Goal: Transaction & Acquisition: Obtain resource

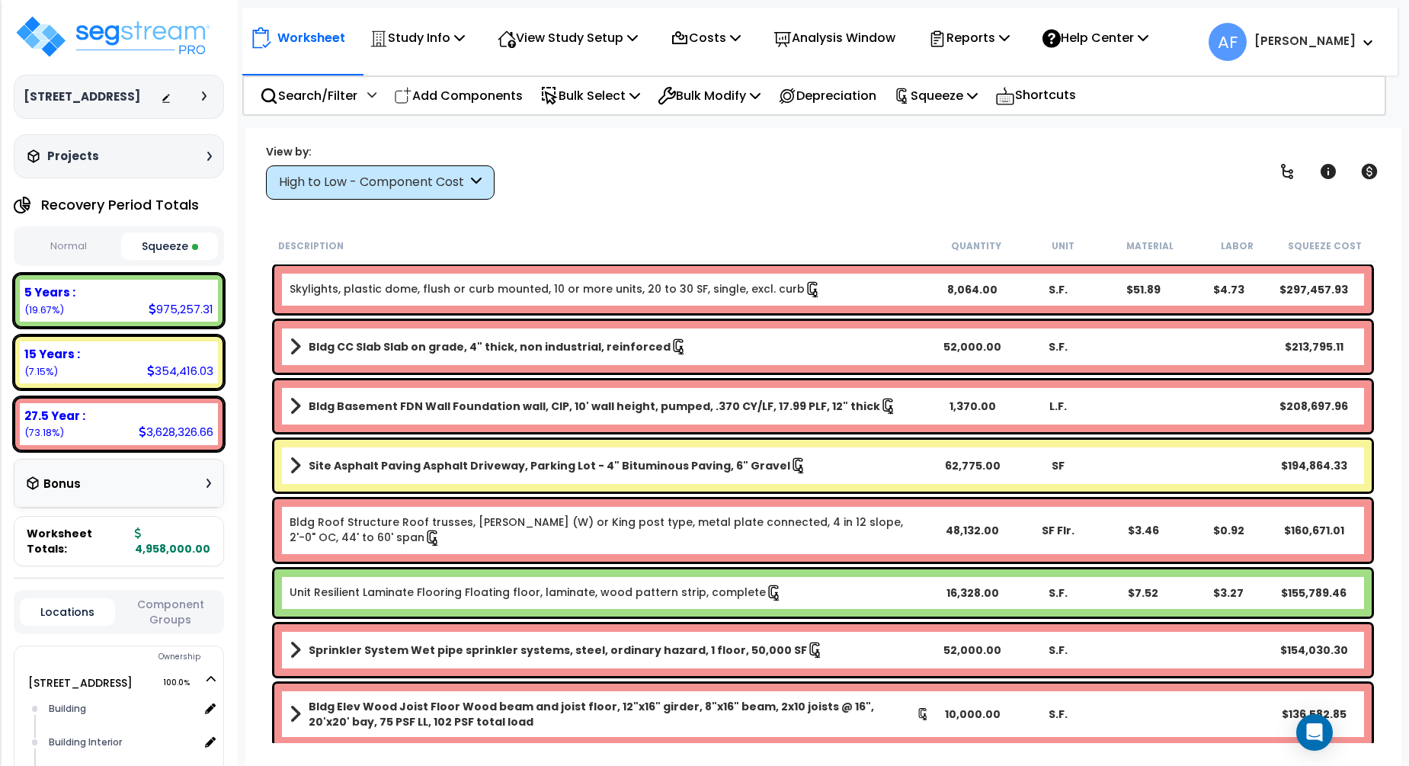
click at [778, 176] on div "View by: High to Low - Component Cost High to Low - Component Cost" at bounding box center [823, 171] width 1125 height 56
click at [315, 41] on p "Worksheet" at bounding box center [311, 37] width 68 height 21
click at [140, 37] on img at bounding box center [113, 37] width 198 height 46
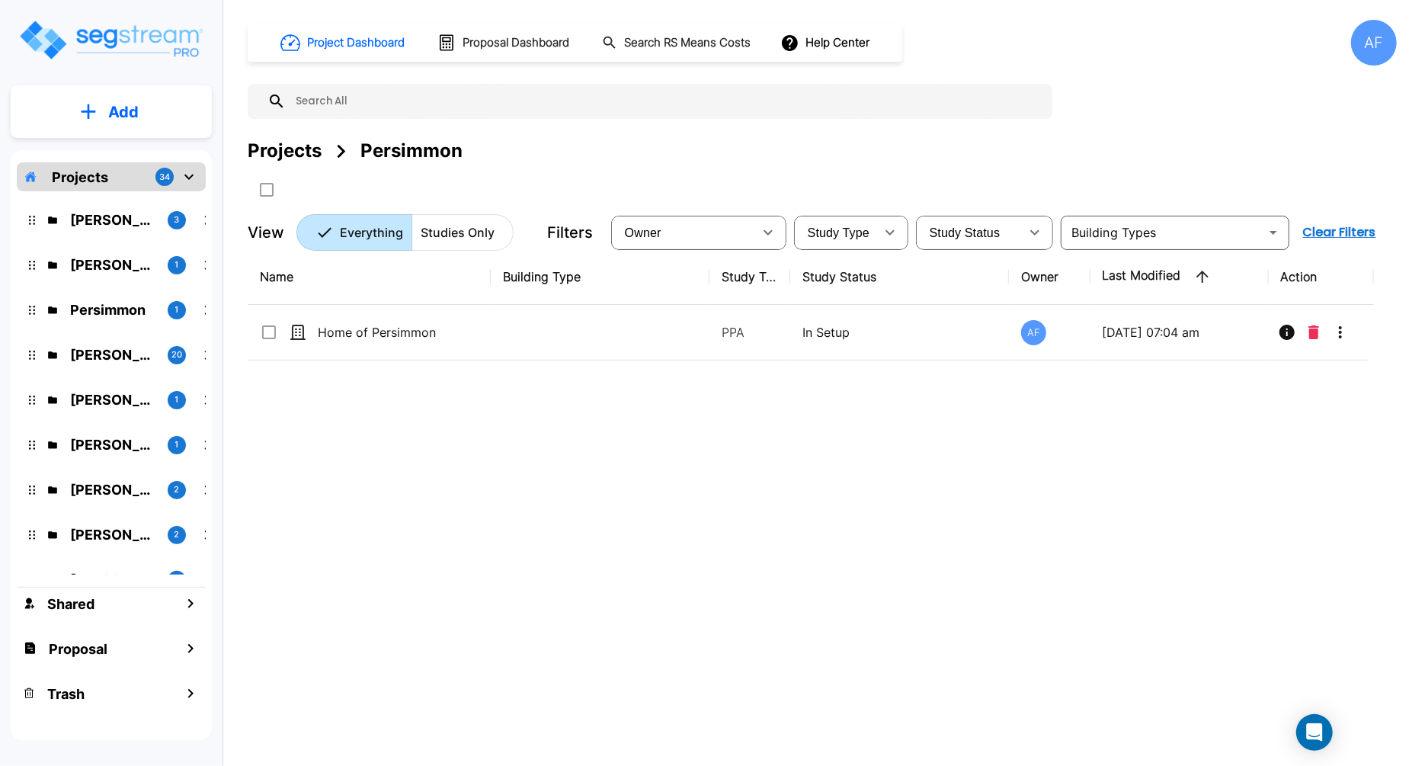
click at [662, 474] on div "Name Building Type Study Type Study Status Owner Last Modified Action Home of P…" at bounding box center [811, 486] width 1126 height 475
click at [400, 98] on input "text" at bounding box center [665, 101] width 759 height 35
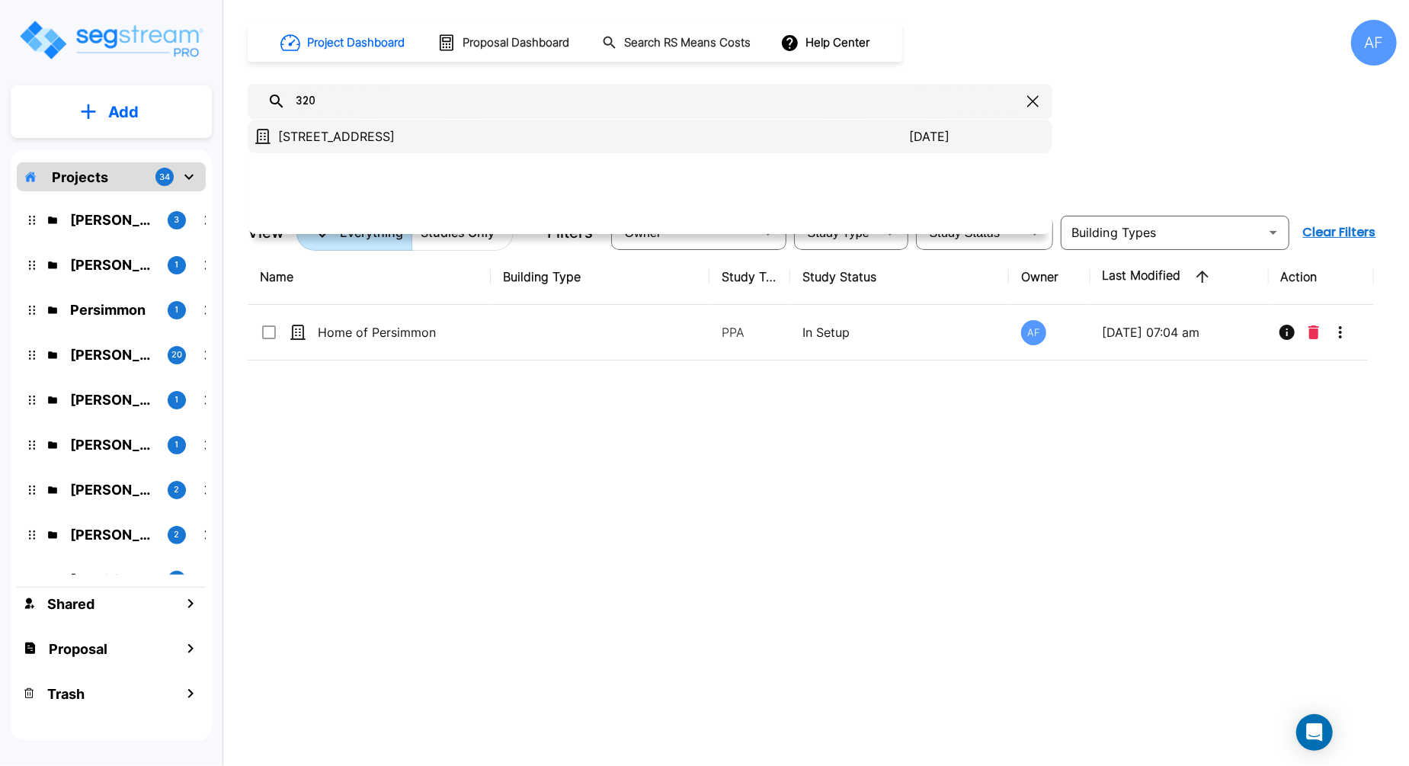
type input "320"
click at [387, 143] on p "[STREET_ADDRESS]" at bounding box center [593, 136] width 631 height 18
click at [278, 127] on link "[STREET_ADDRESS]" at bounding box center [593, 136] width 631 height 18
click at [388, 110] on input "320" at bounding box center [653, 101] width 735 height 35
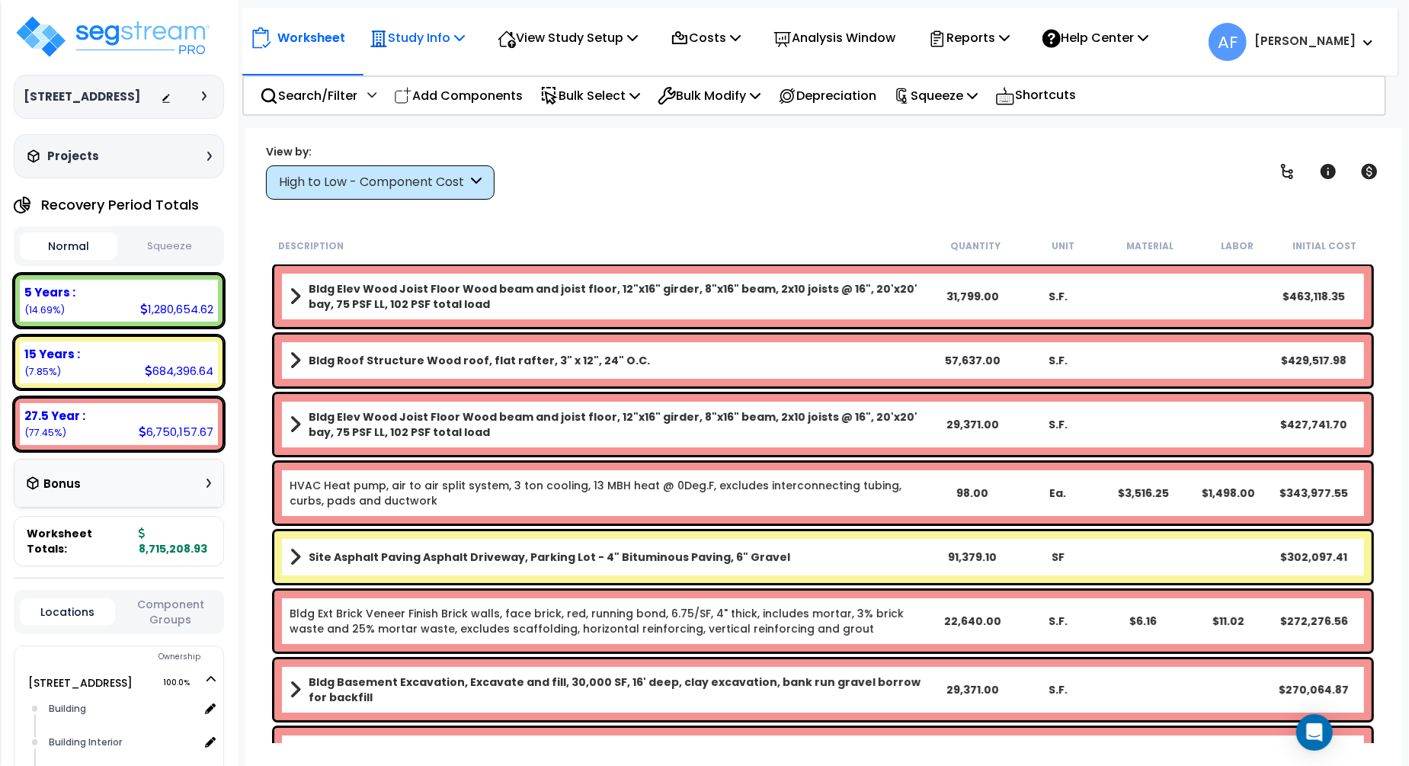
click at [465, 35] on icon at bounding box center [459, 37] width 11 height 12
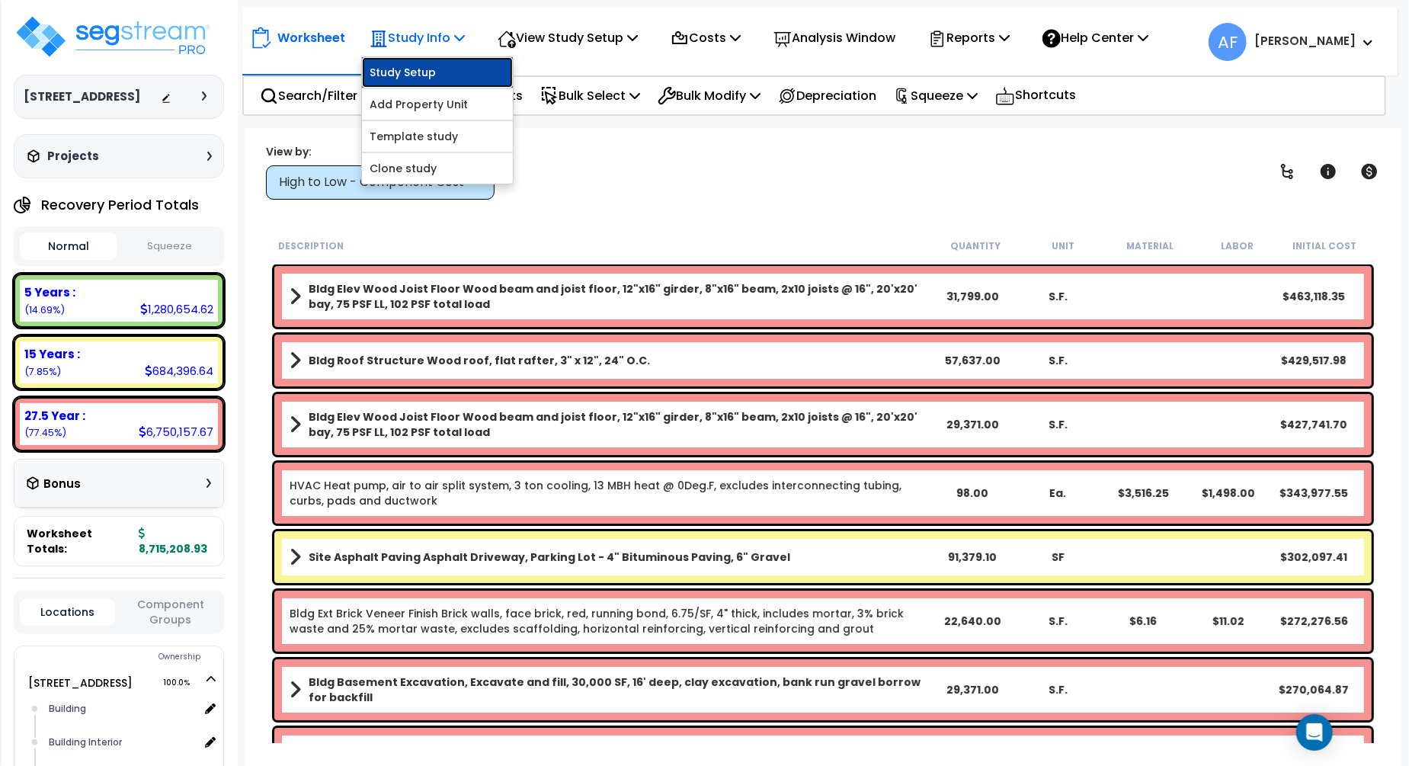
click at [456, 77] on link "Study Setup" at bounding box center [437, 72] width 151 height 30
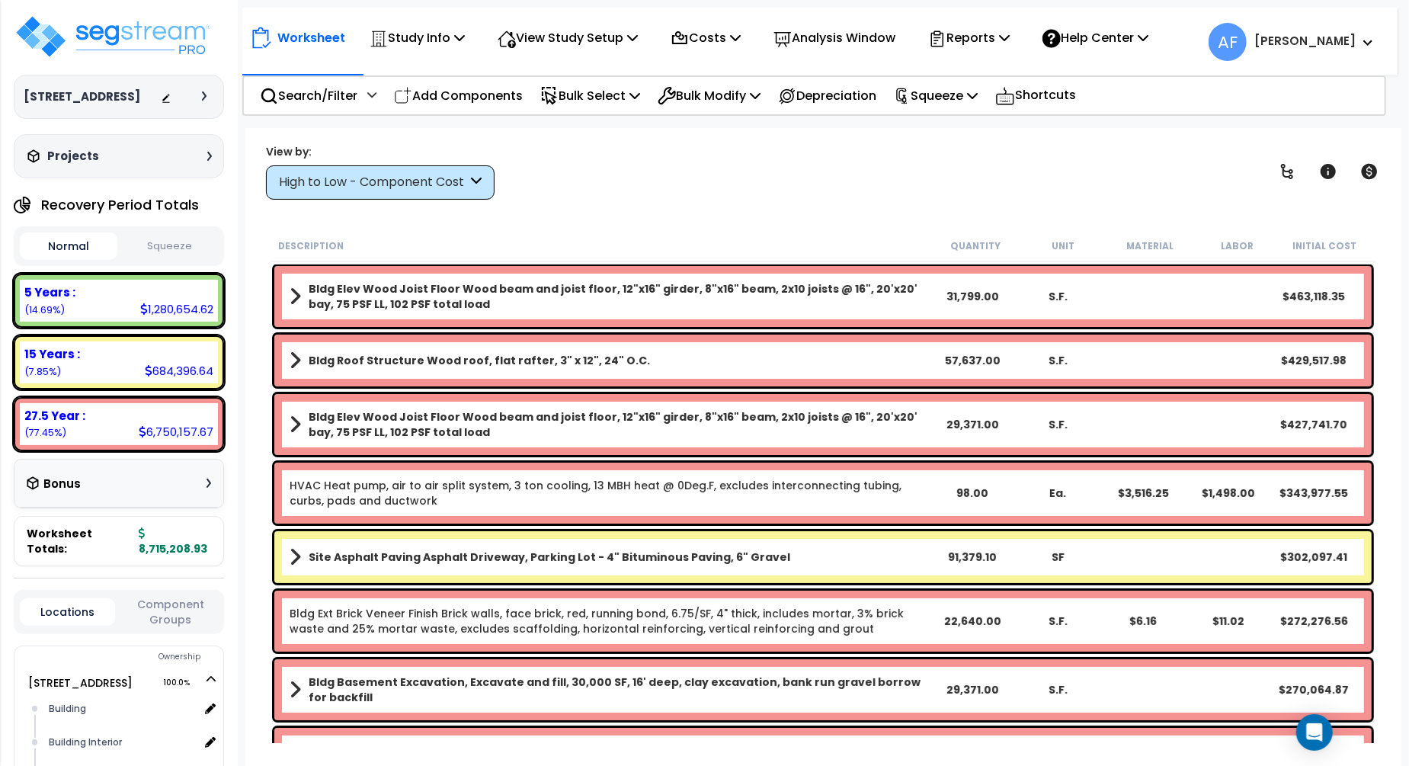
click at [778, 180] on div "View by: High to Low - Component Cost High to Low - Component Cost" at bounding box center [823, 171] width 1125 height 56
click at [978, 91] on p "Squeeze" at bounding box center [936, 95] width 84 height 21
click at [806, 167] on div "View by: High to Low - Component Cost High to Low - Component Cost" at bounding box center [823, 171] width 1125 height 56
click at [978, 94] on icon at bounding box center [972, 95] width 11 height 12
click at [946, 132] on link "Squeeze" at bounding box center [961, 129] width 151 height 30
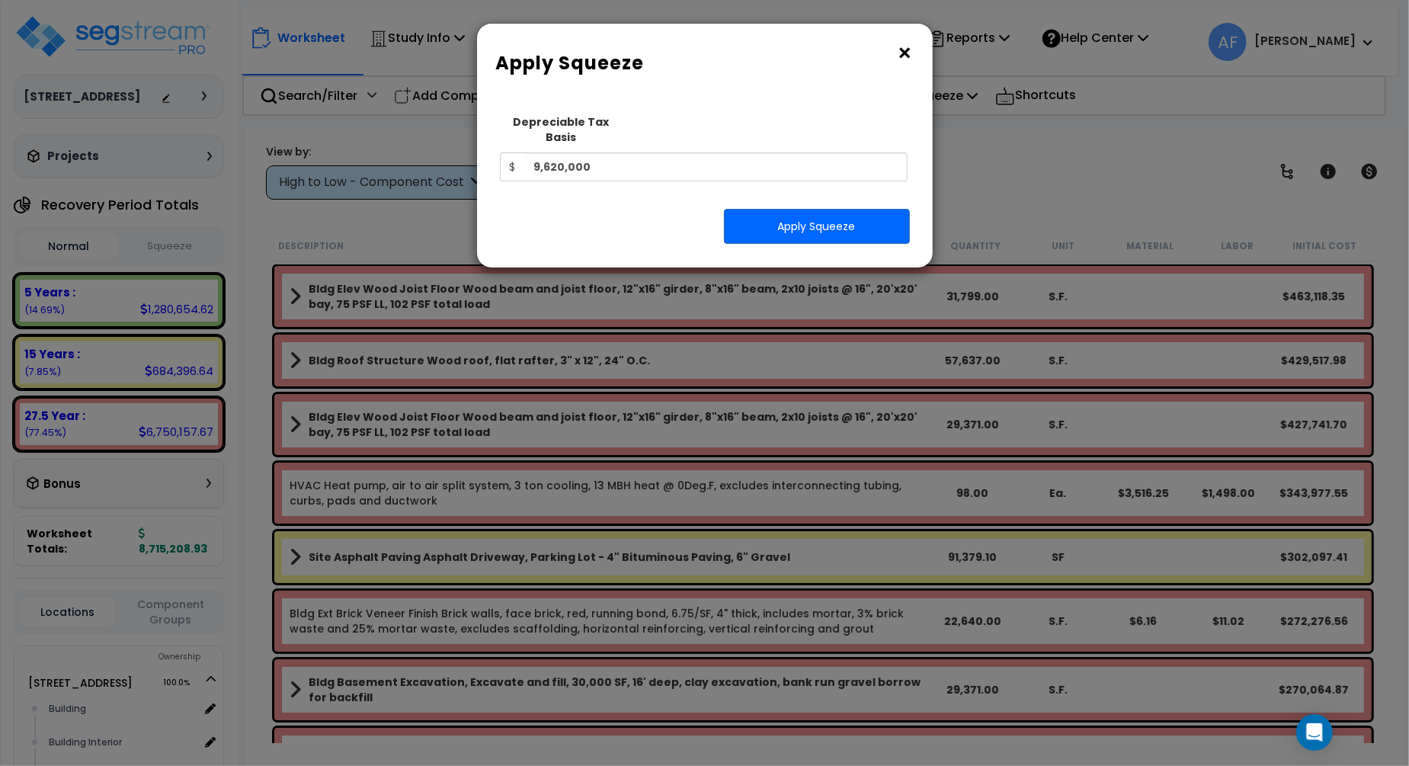
click at [907, 50] on button "×" at bounding box center [905, 53] width 17 height 24
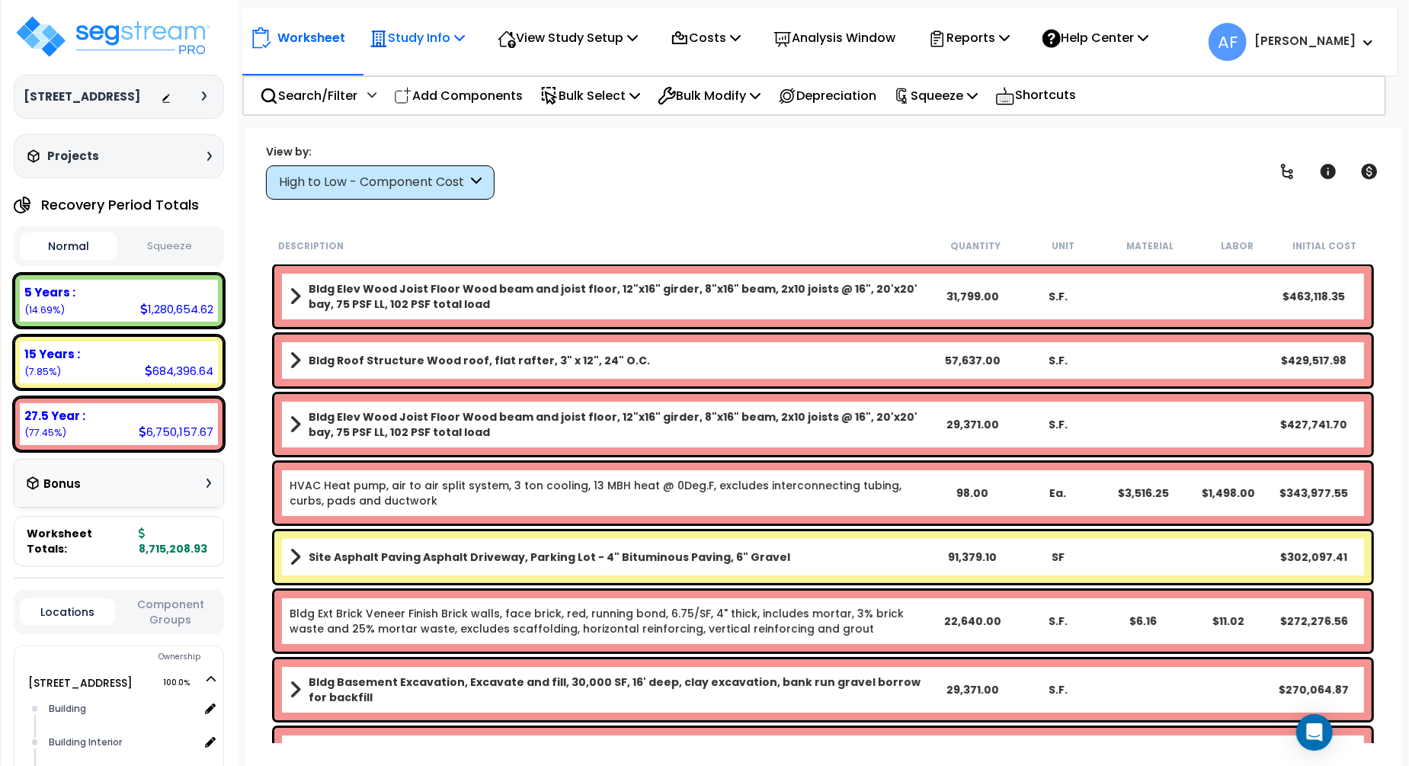
click at [465, 53] on div "Study Info" at bounding box center [417, 38] width 95 height 36
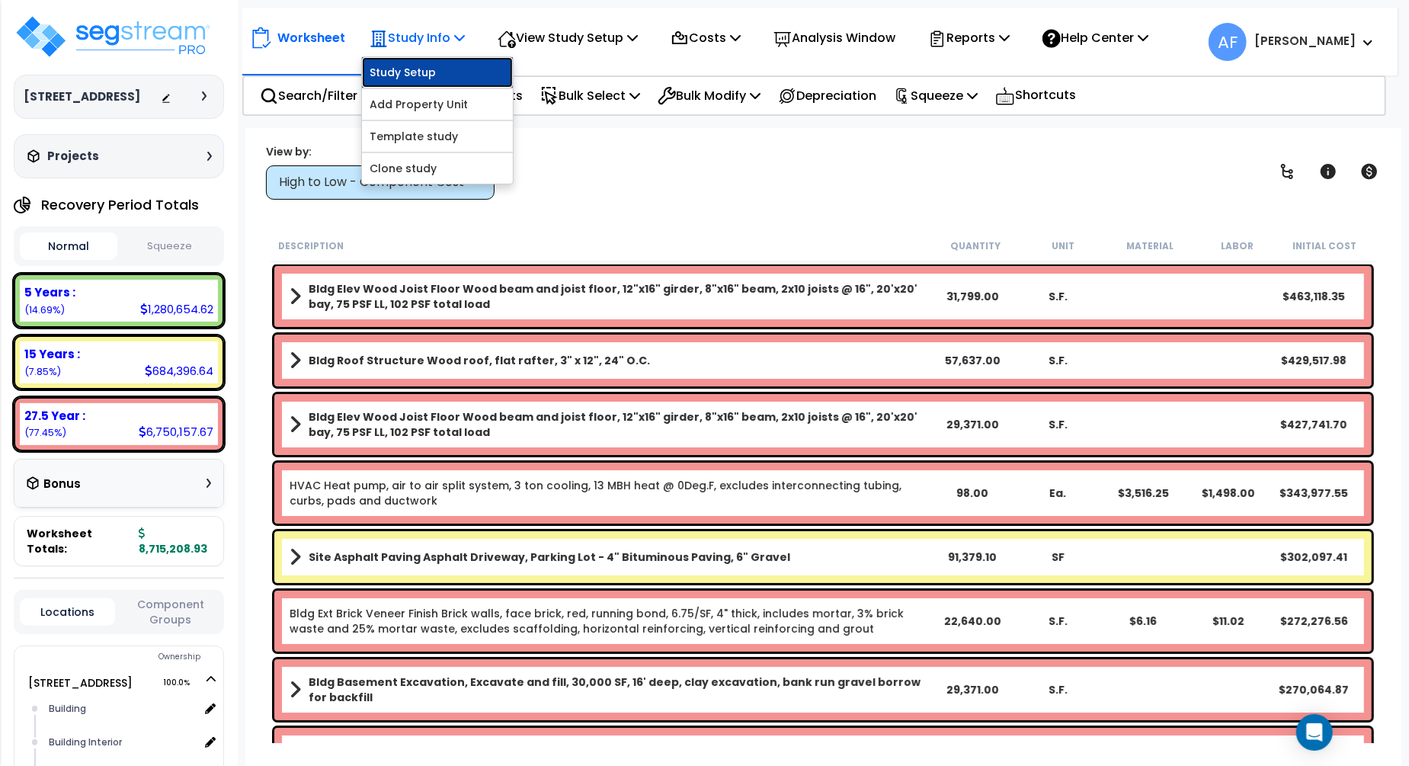
click at [437, 78] on link "Study Setup" at bounding box center [437, 72] width 151 height 30
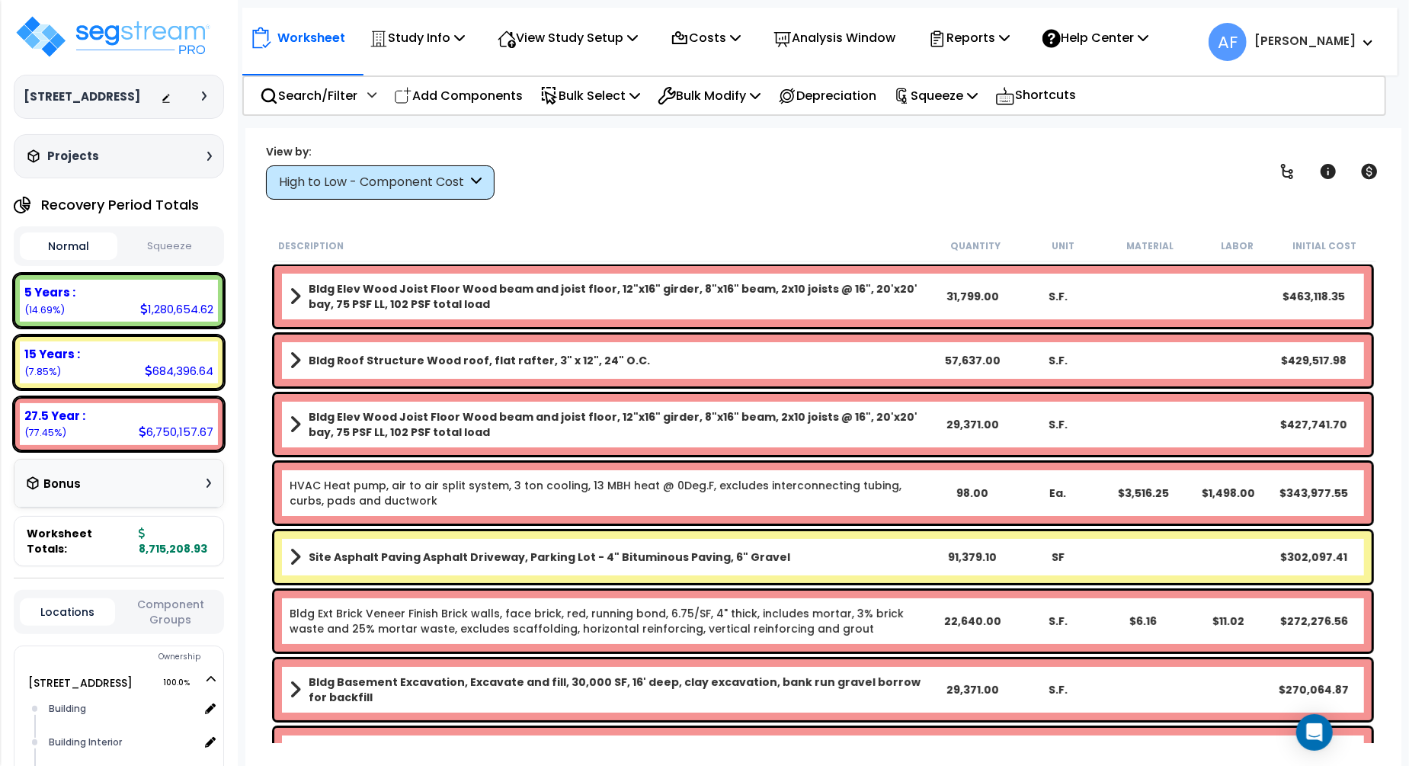
click at [703, 219] on div "Worksheet Study Info Study Setup Add Property Unit Template study Clone study AF" at bounding box center [822, 511] width 1155 height 766
click at [955, 107] on div "Squeeze" at bounding box center [936, 96] width 84 height 36
click at [935, 137] on link "Squeeze" at bounding box center [961, 129] width 151 height 30
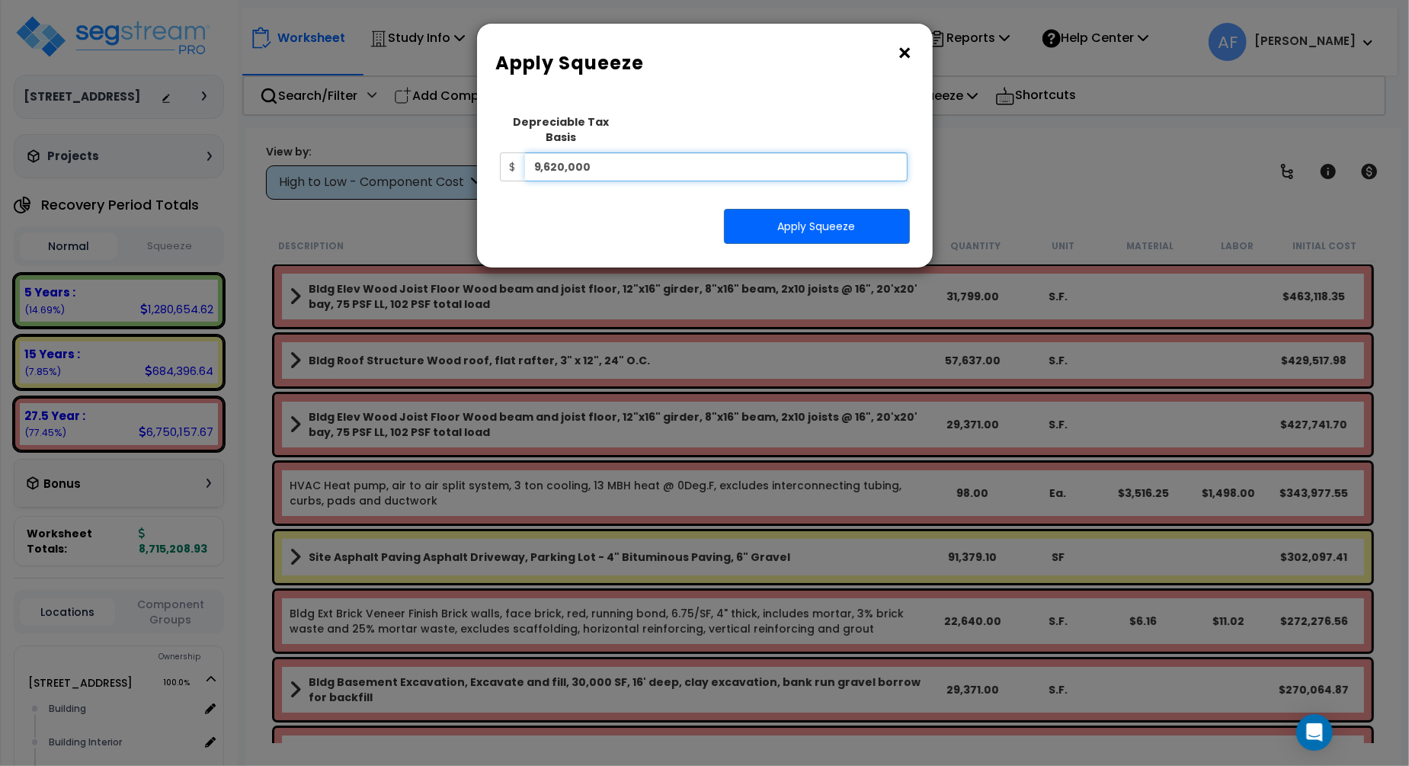
drag, startPoint x: 638, startPoint y: 152, endPoint x: 447, endPoint y: 141, distance: 190.8
click at [447, 141] on div "× Apply Squeeze Squeeze Type Select 1. Squeeze Entire Worksheet 2. Squeeze by […" at bounding box center [704, 383] width 1409 height 766
click at [627, 152] on input "text" at bounding box center [716, 166] width 383 height 29
type input "7,770,000"
click at [613, 213] on div "Apply Squeeze" at bounding box center [704, 226] width 433 height 35
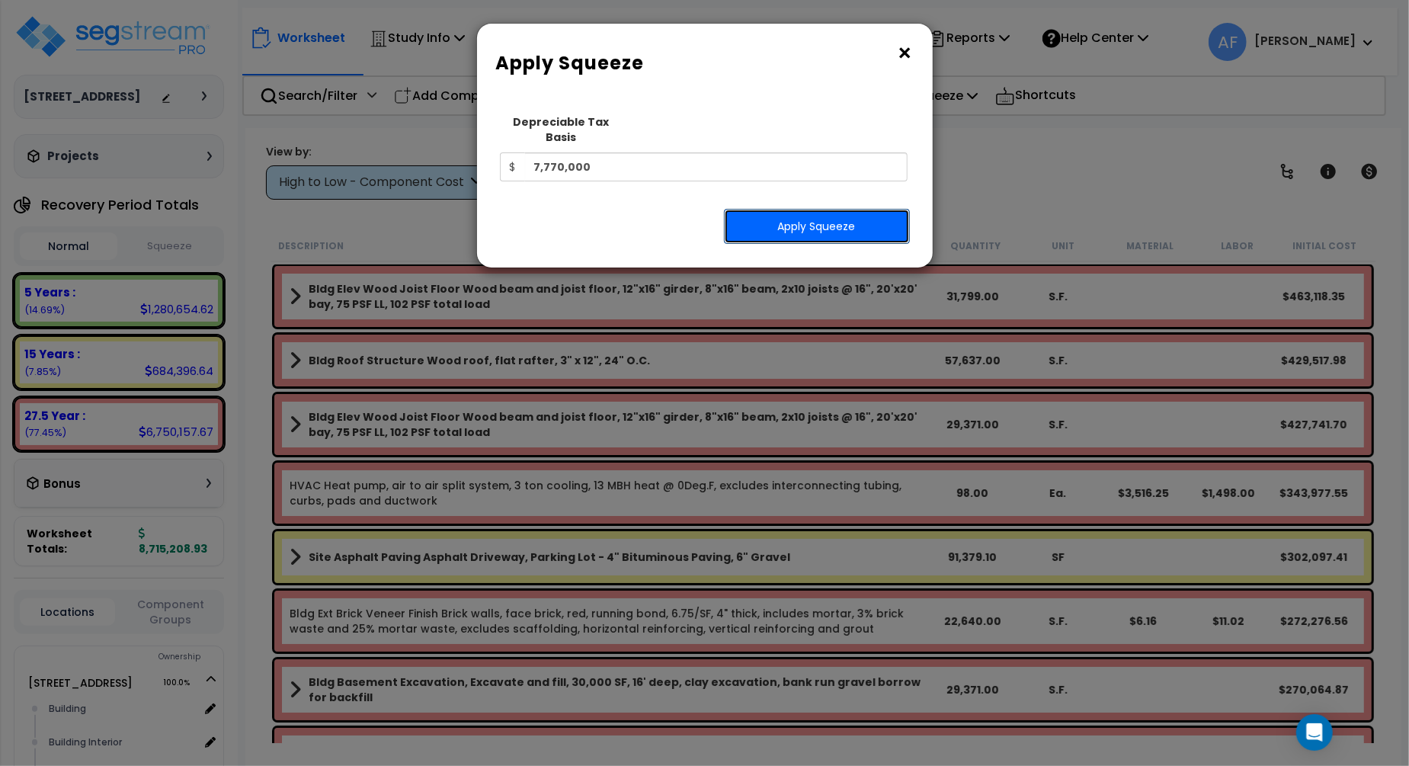
click at [781, 216] on button "Apply Squeeze" at bounding box center [817, 226] width 186 height 35
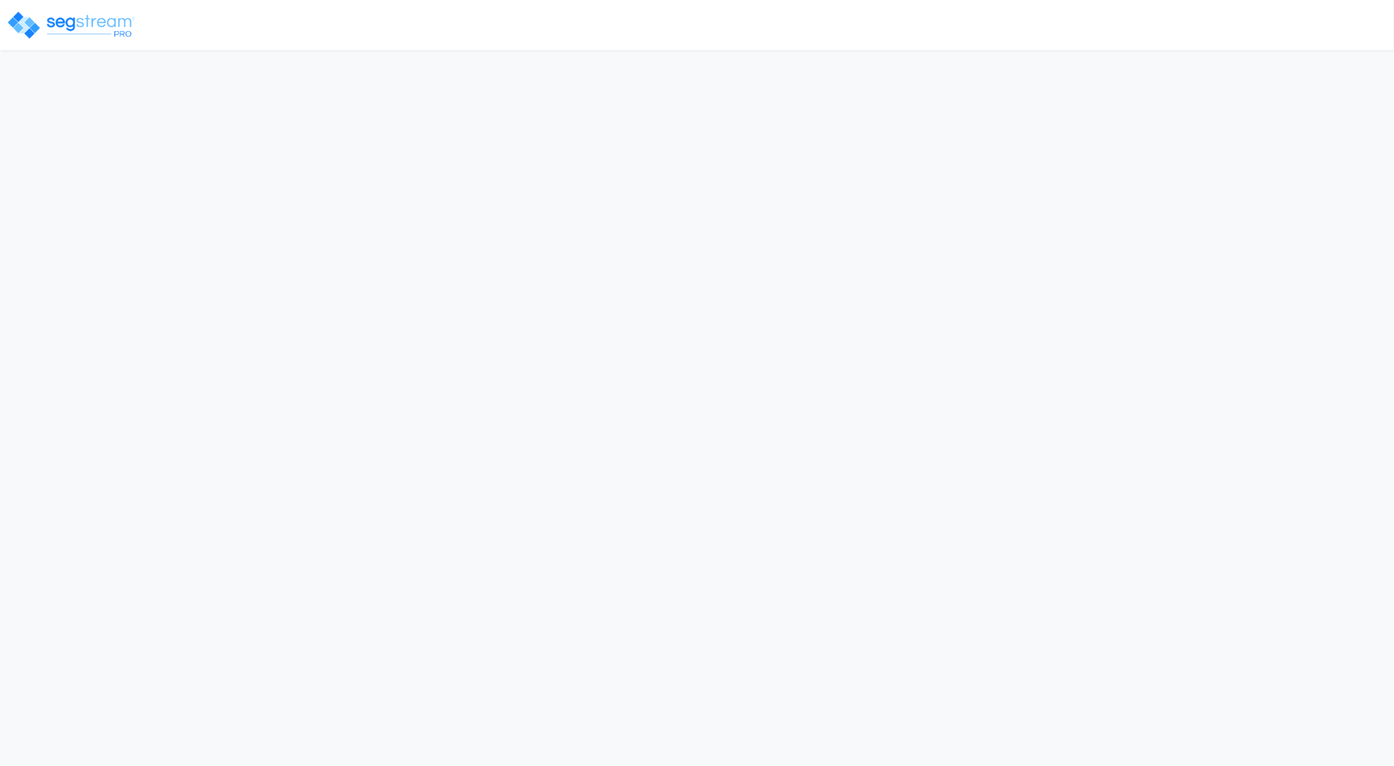
select select "2024"
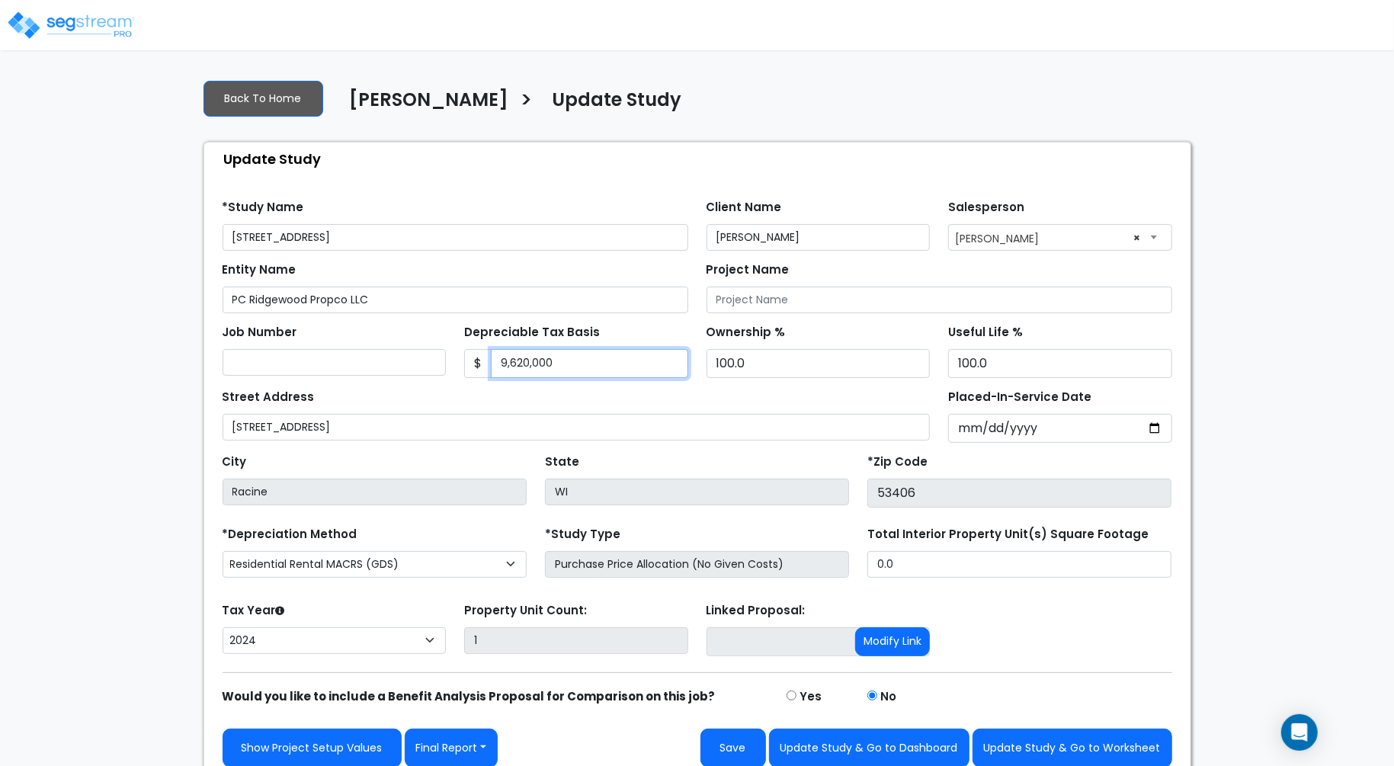
drag, startPoint x: 609, startPoint y: 363, endPoint x: 461, endPoint y: 354, distance: 148.1
click at [461, 354] on div "Depreciable Tax Basis $ 9,620,000" at bounding box center [576, 349] width 242 height 57
type input "7,770,000"
click at [618, 398] on div "Street Address 3205 Wood Road" at bounding box center [576, 413] width 708 height 55
click at [424, 179] on div "Find these errors below in the Study Setup: *Study Name 3205 Wood Road Client N…" at bounding box center [697, 477] width 986 height 604
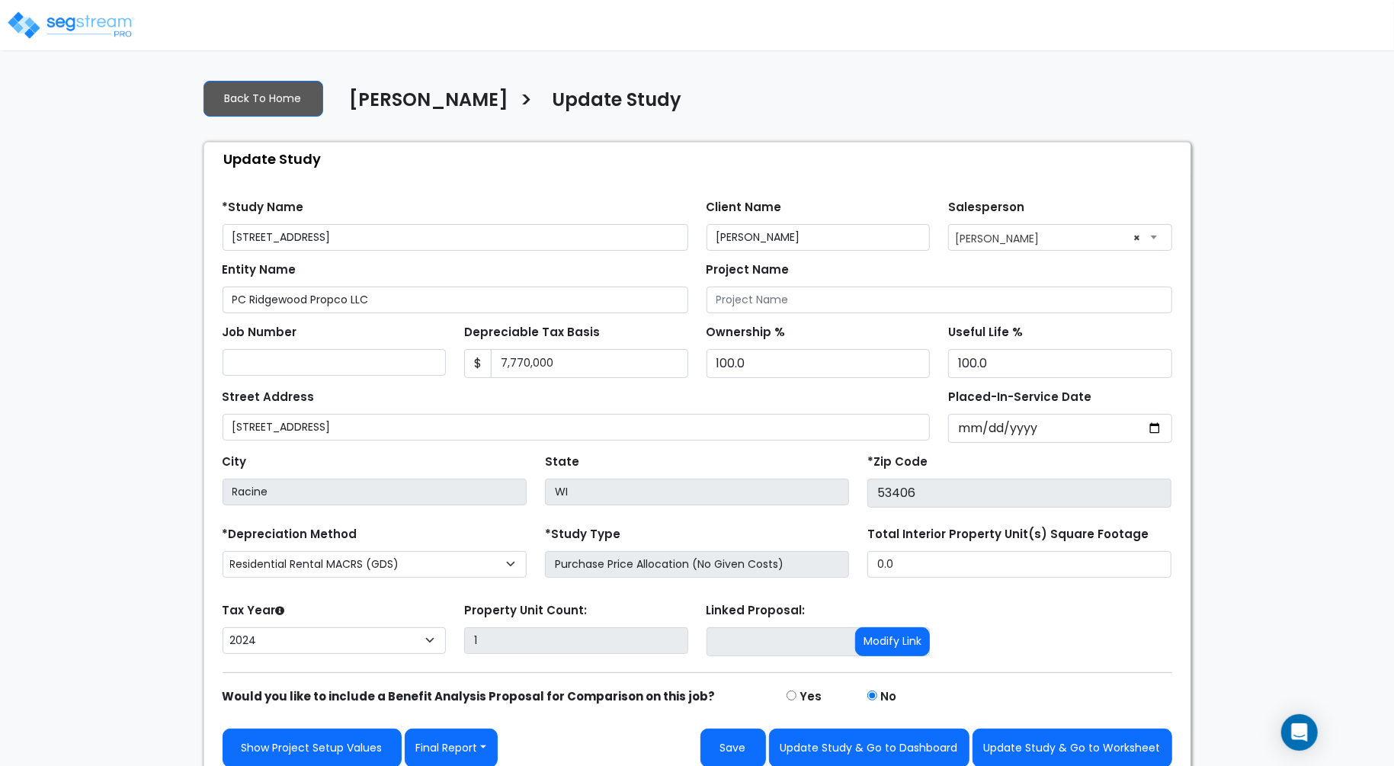
scroll to position [9, 0]
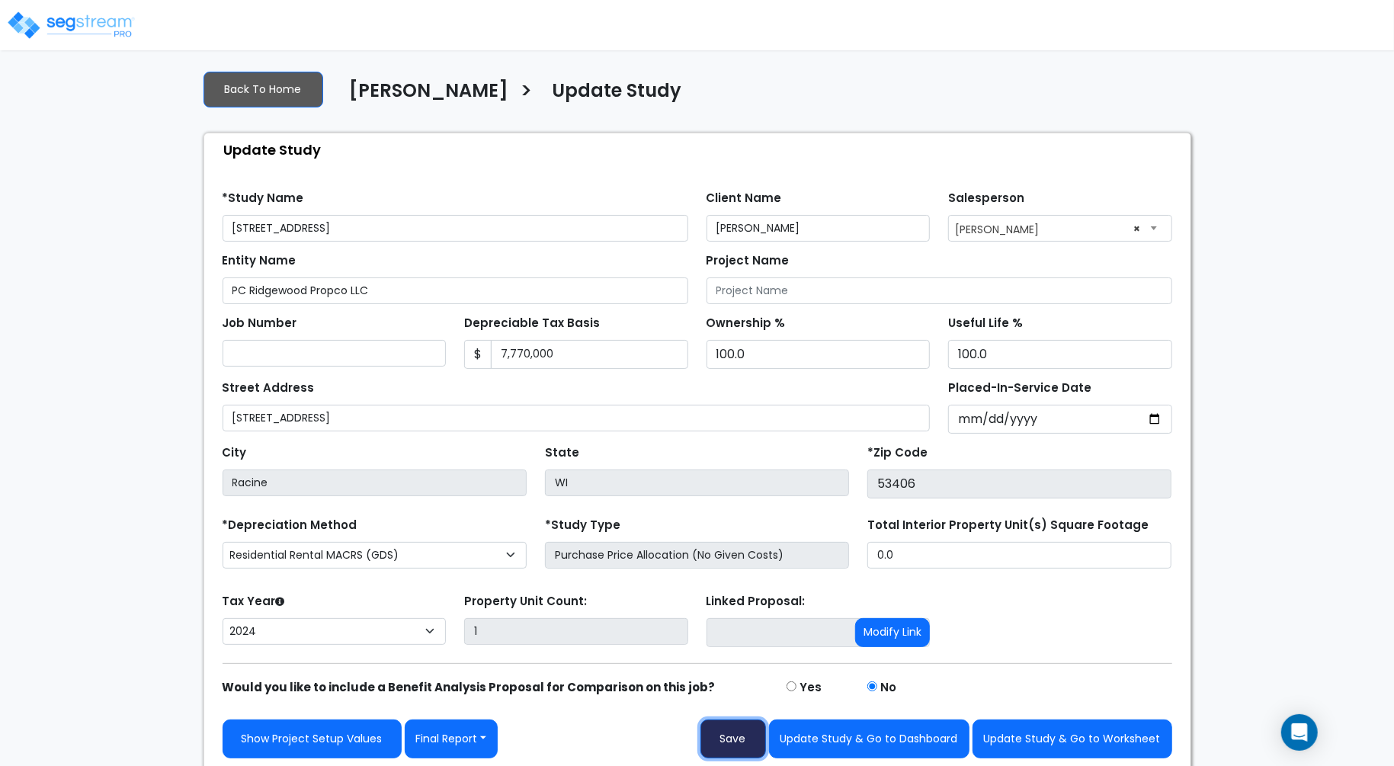
click at [738, 730] on button "Save" at bounding box center [733, 738] width 66 height 39
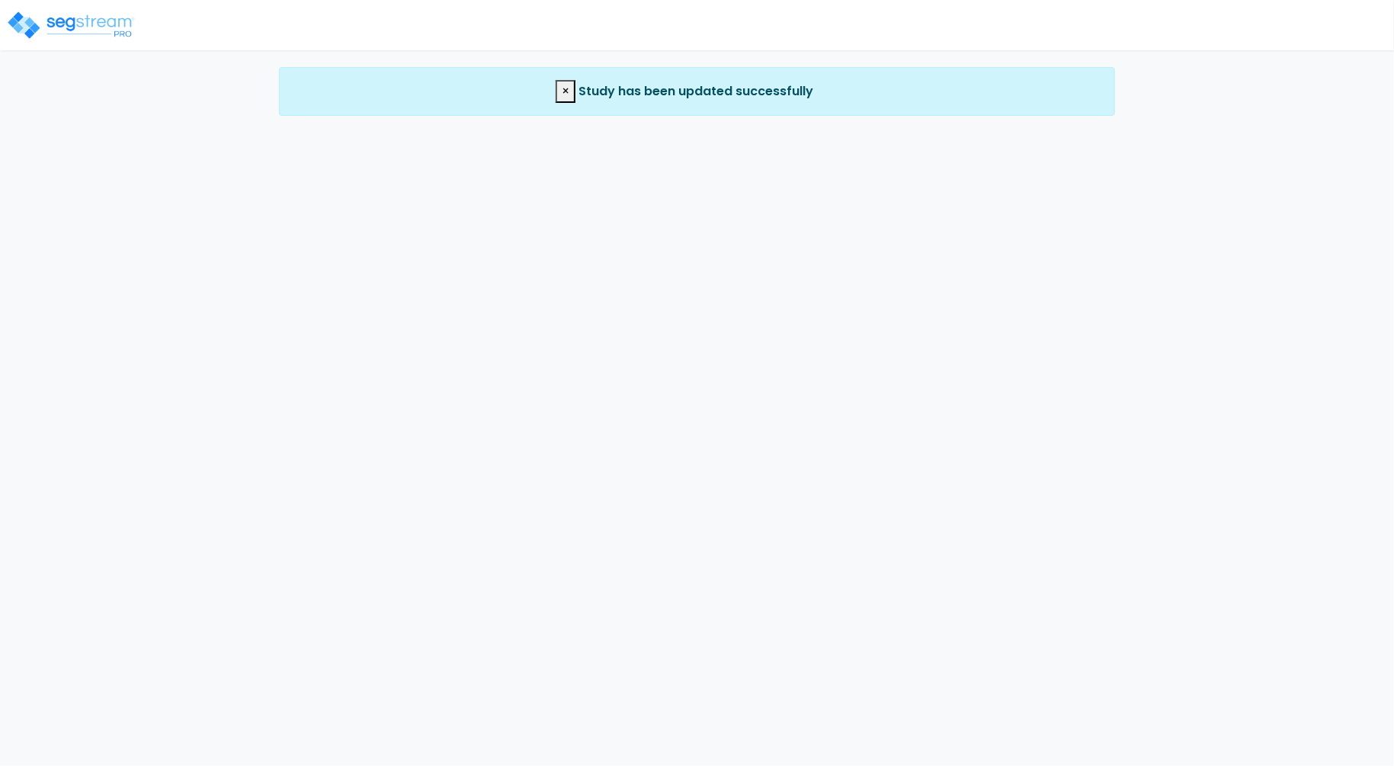
select select "2024"
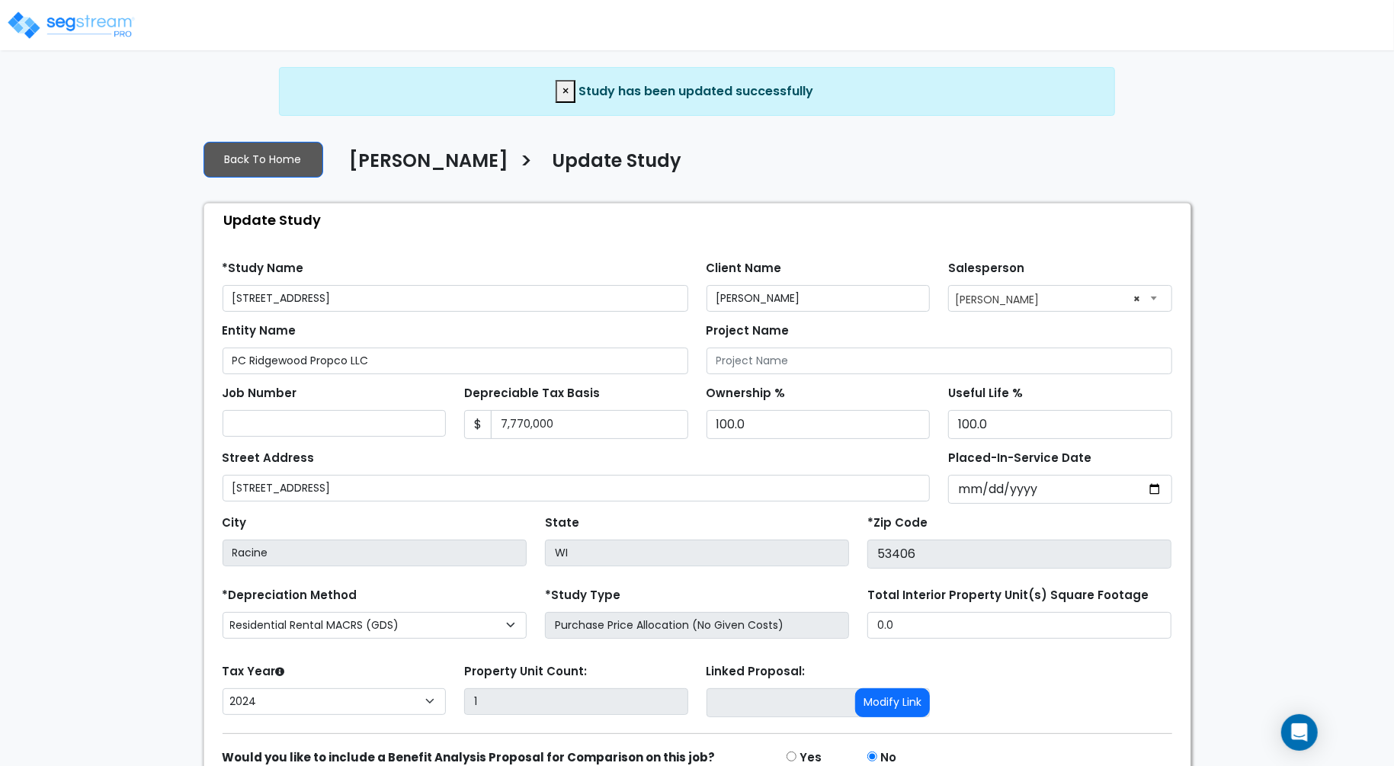
scroll to position [70, 0]
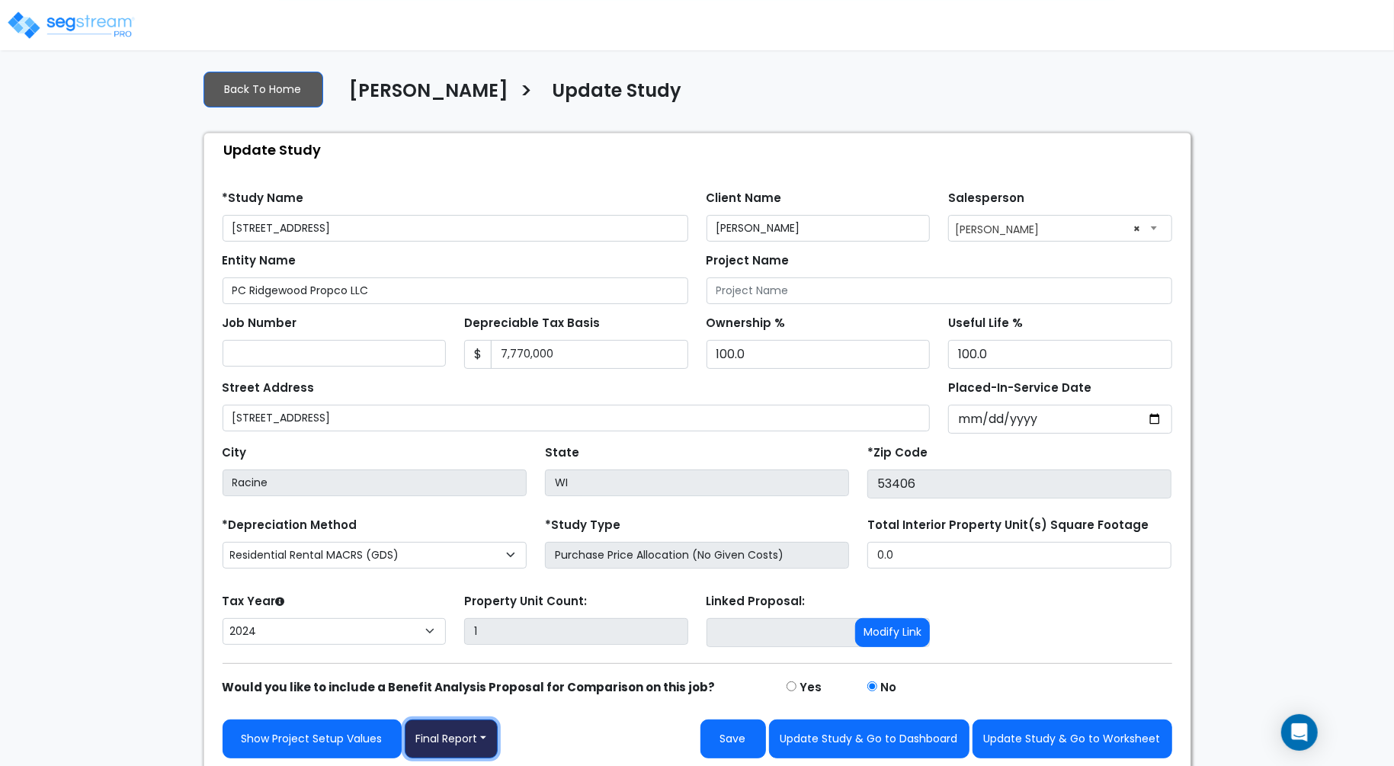
click at [490, 733] on button "Final Report" at bounding box center [452, 738] width 94 height 39
click at [492, 657] on link "Report Images" at bounding box center [484, 659] width 159 height 35
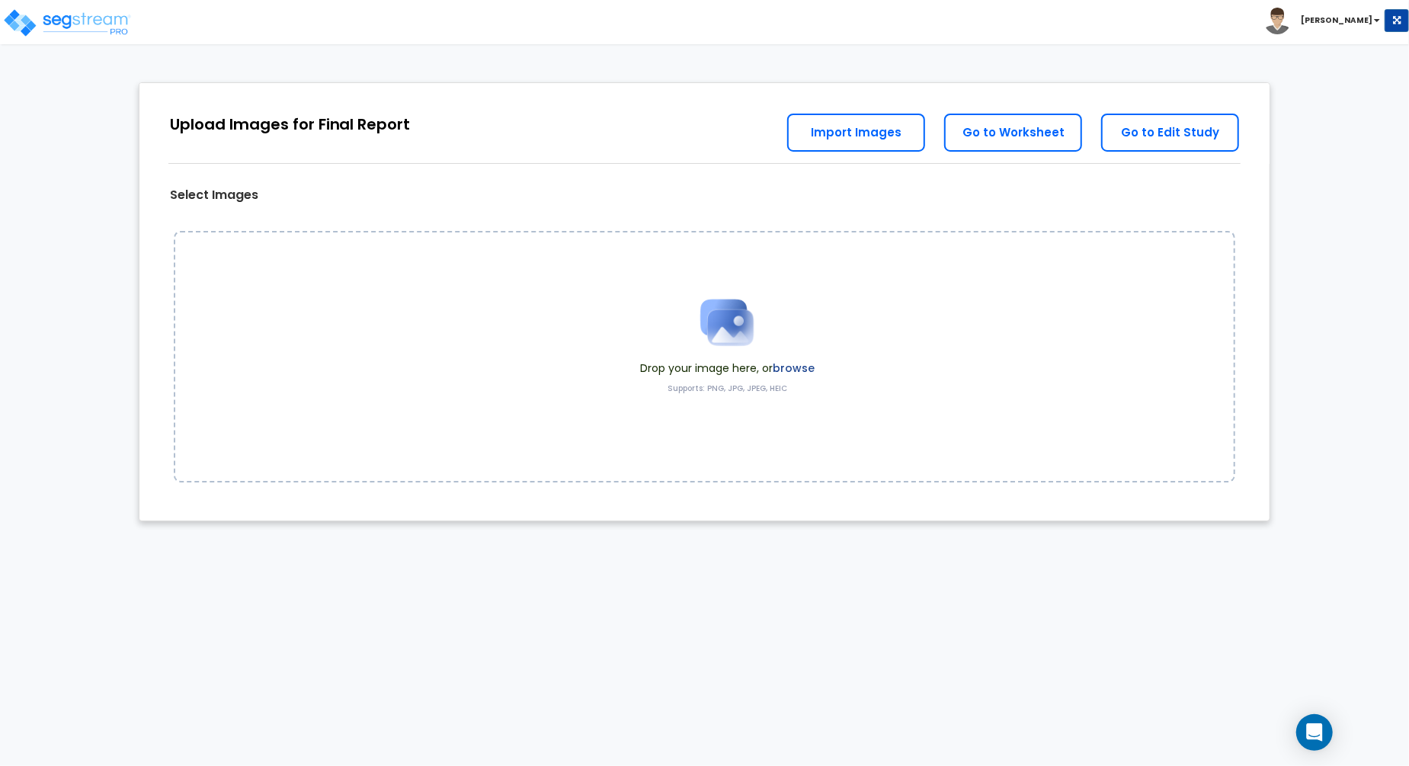
click at [789, 364] on label "browse" at bounding box center [794, 367] width 42 height 15
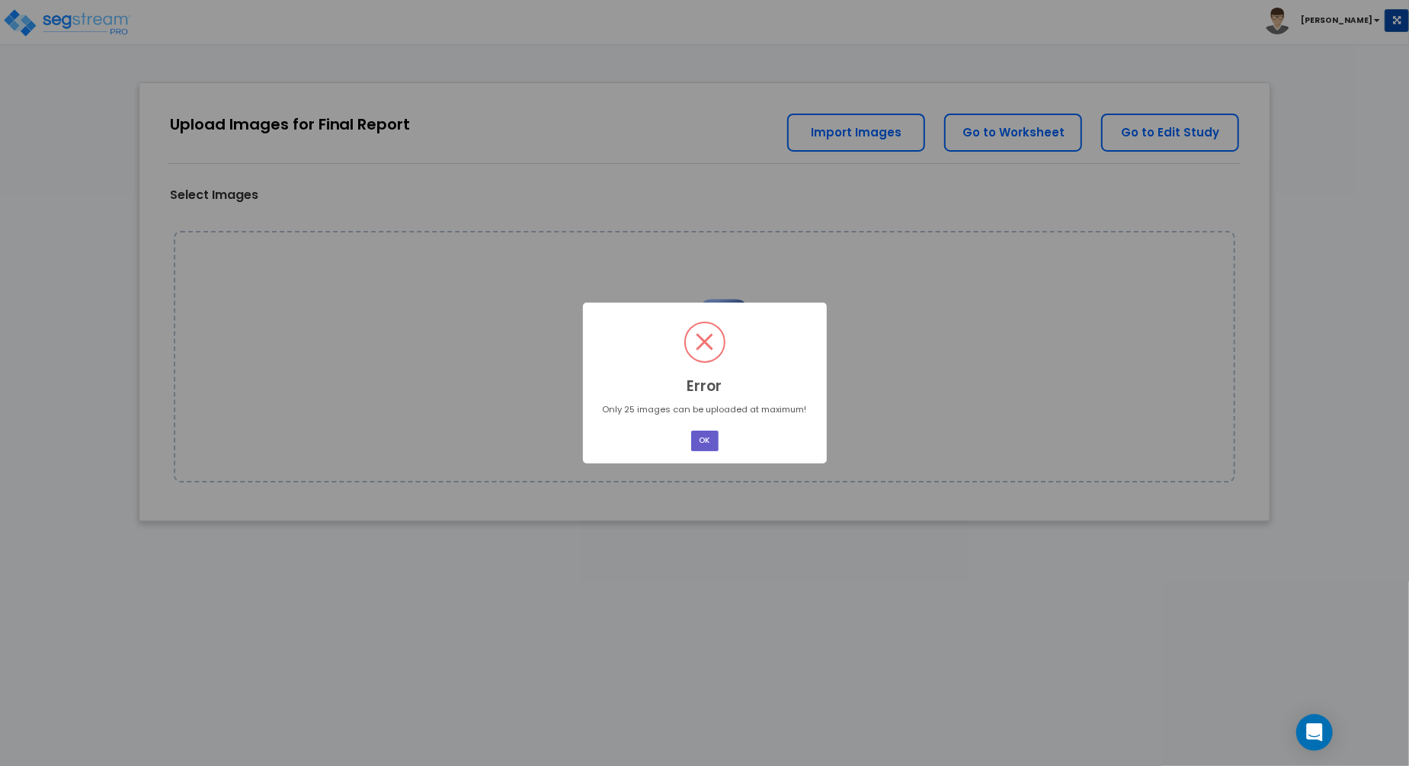
click at [709, 432] on button "OK" at bounding box center [704, 440] width 27 height 21
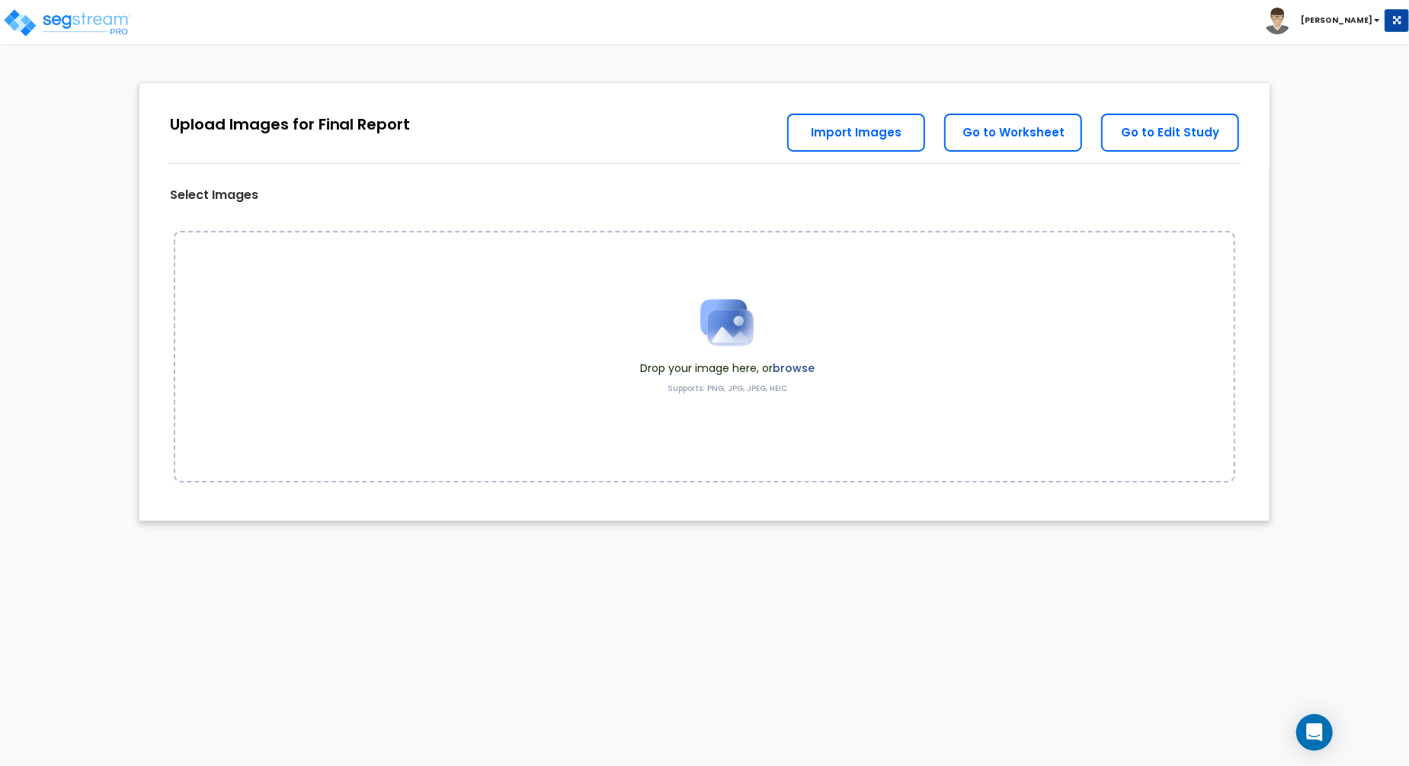
click at [798, 363] on label "browse" at bounding box center [794, 367] width 42 height 15
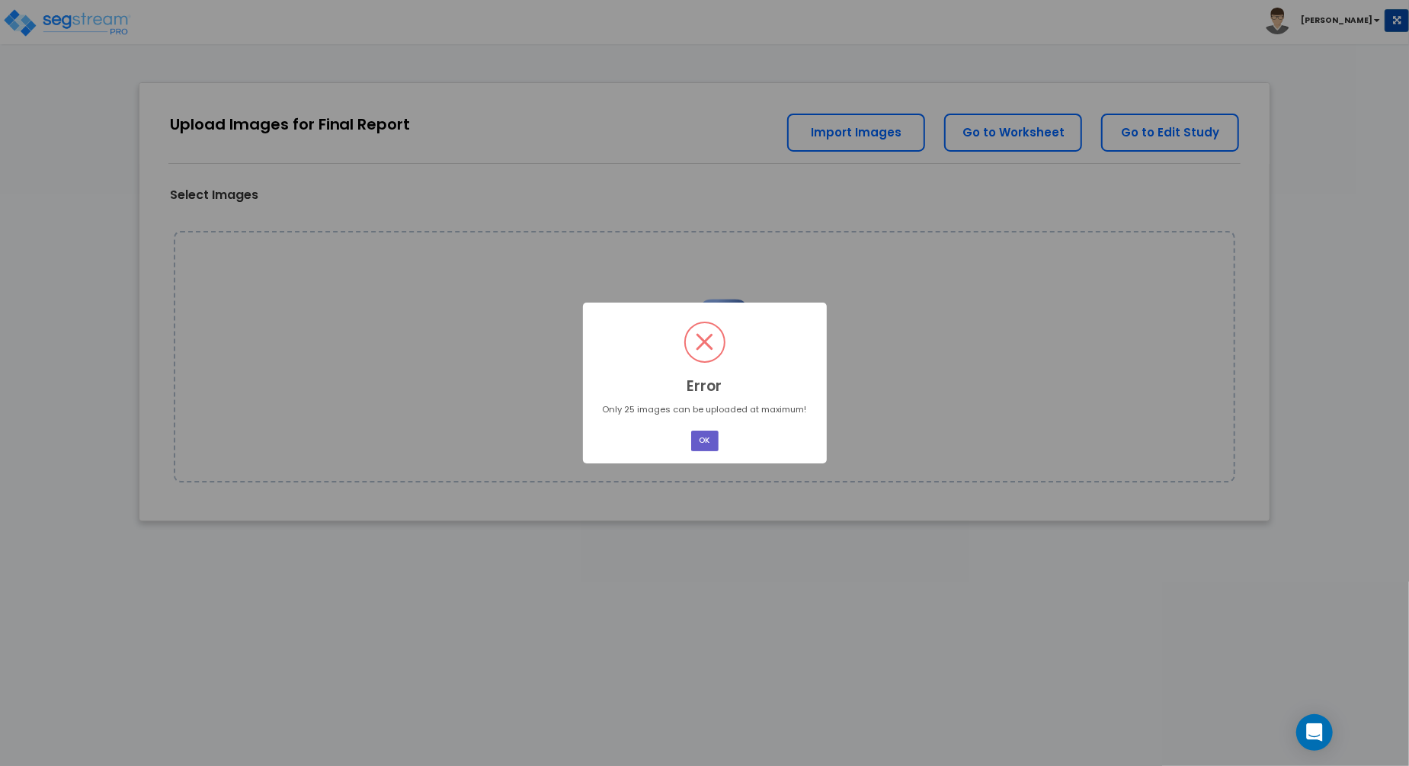
click at [707, 435] on button "OK" at bounding box center [704, 440] width 27 height 21
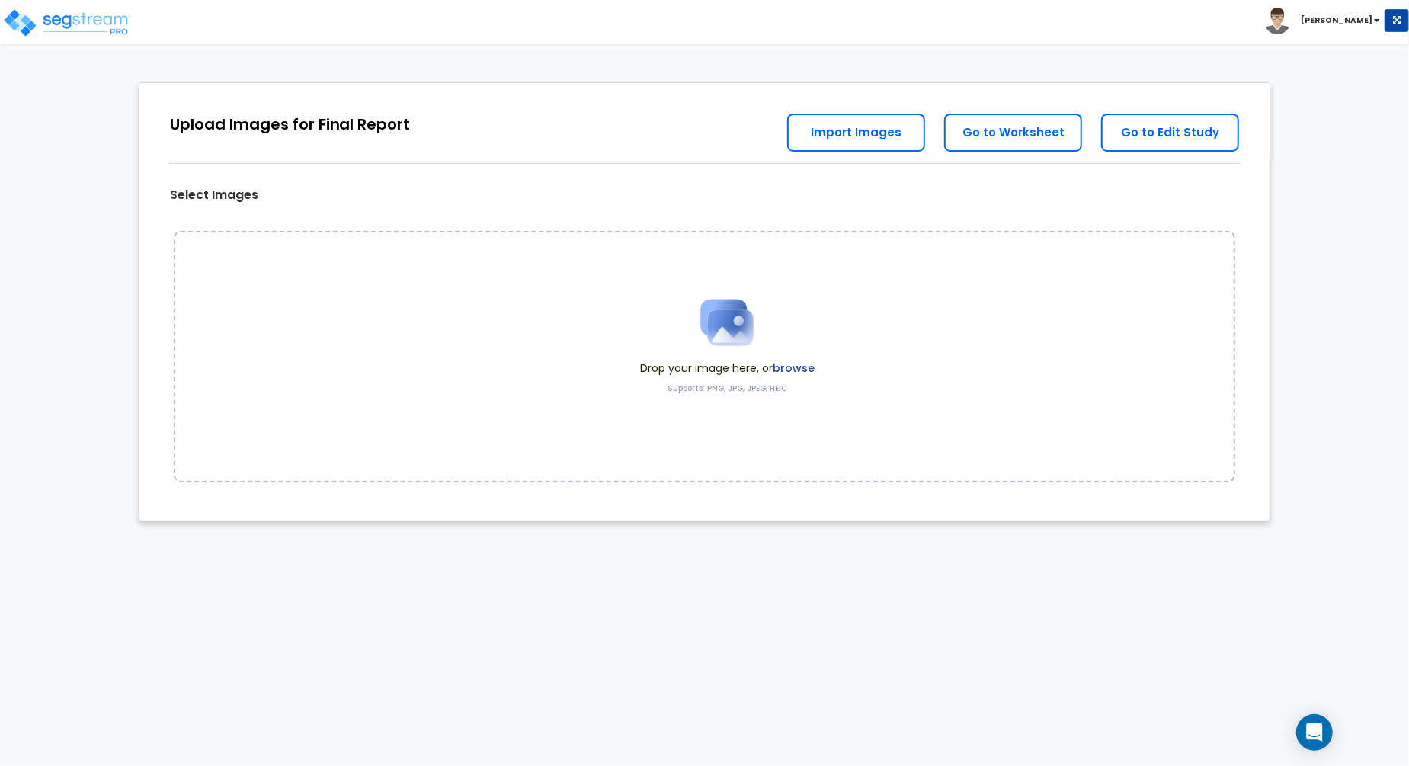
click at [782, 363] on label "browse" at bounding box center [794, 367] width 42 height 15
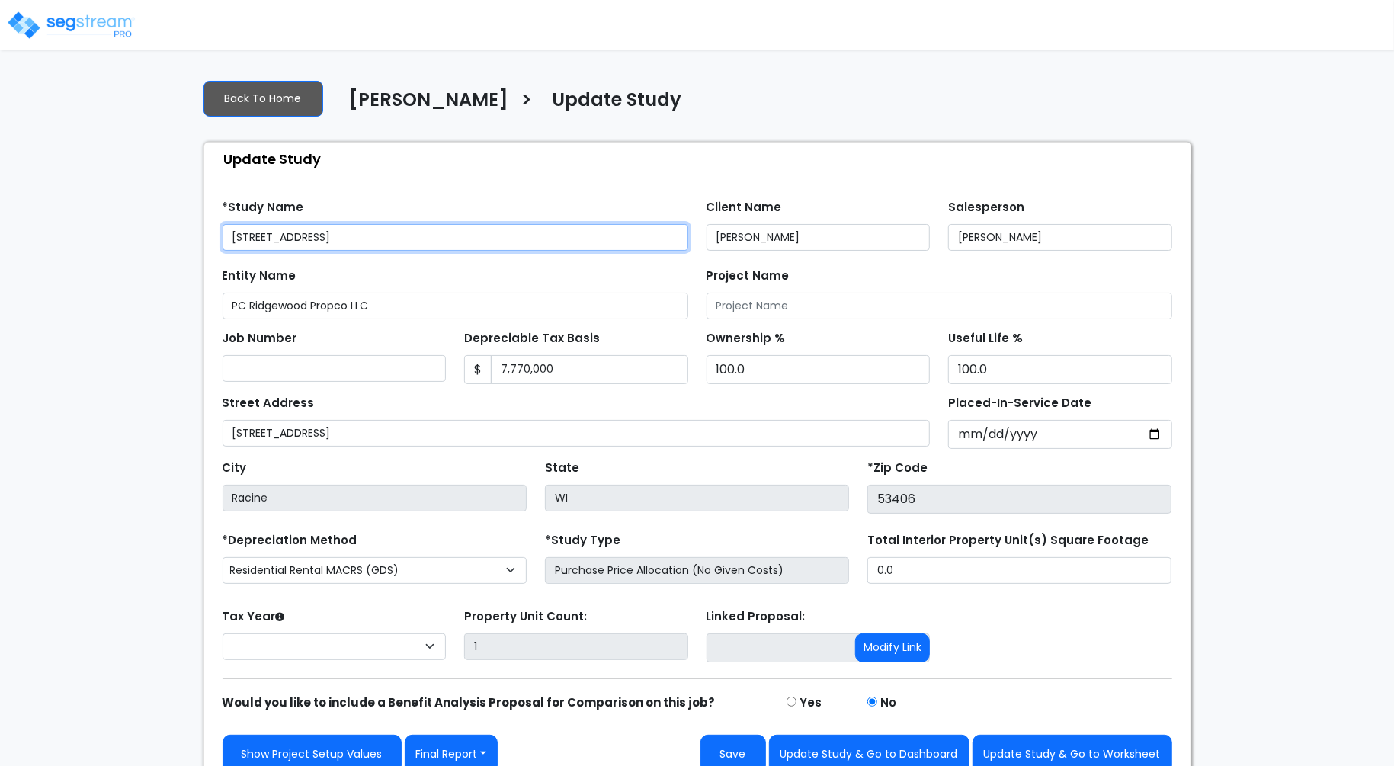
select select "2024"
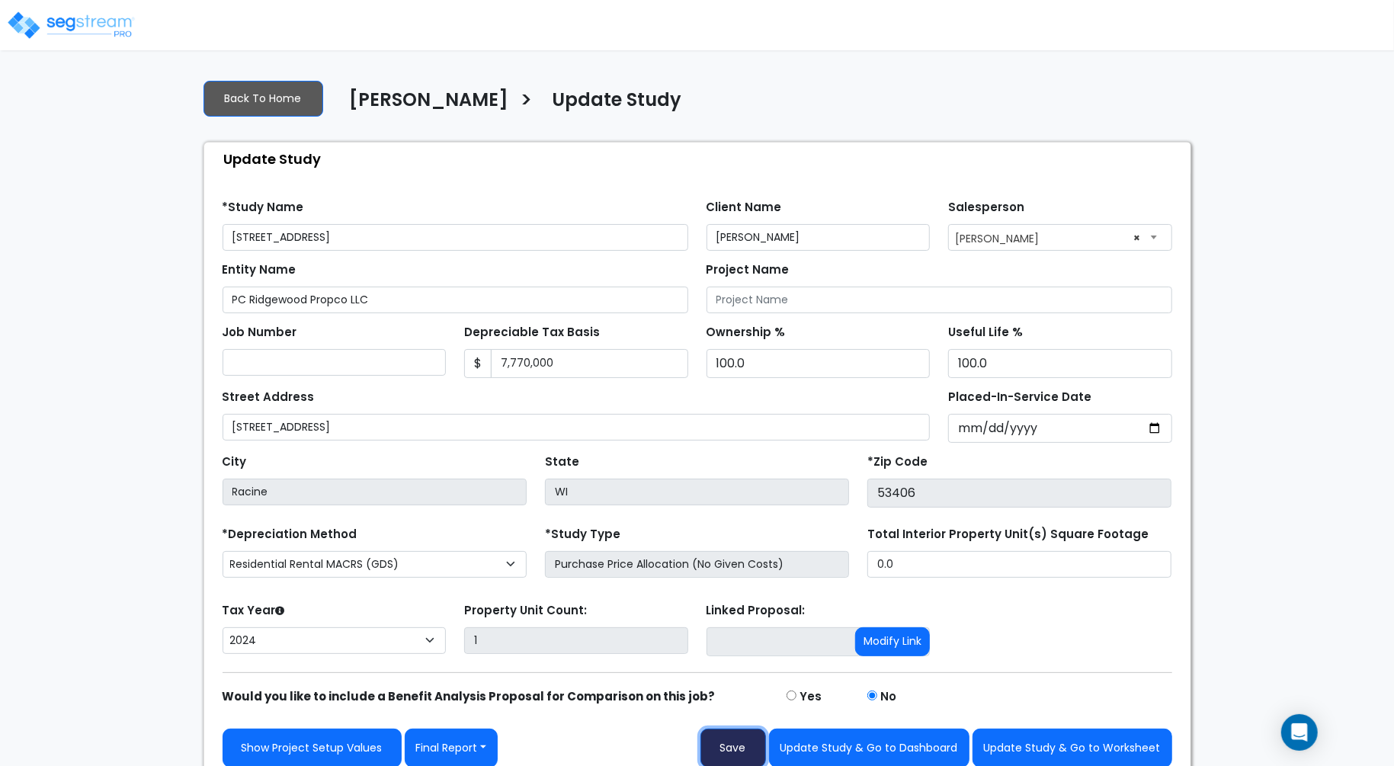
click at [744, 744] on button "Save" at bounding box center [733, 747] width 66 height 39
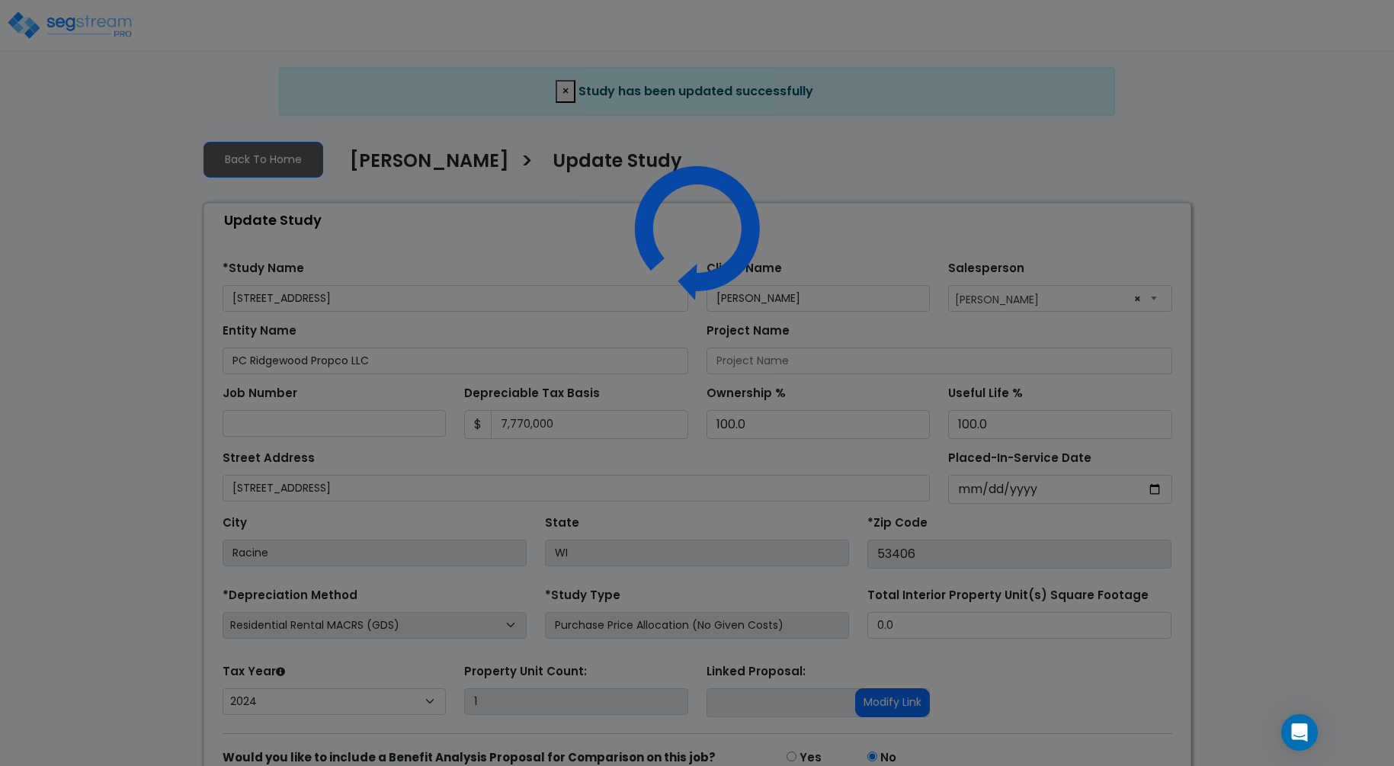
select select "2024"
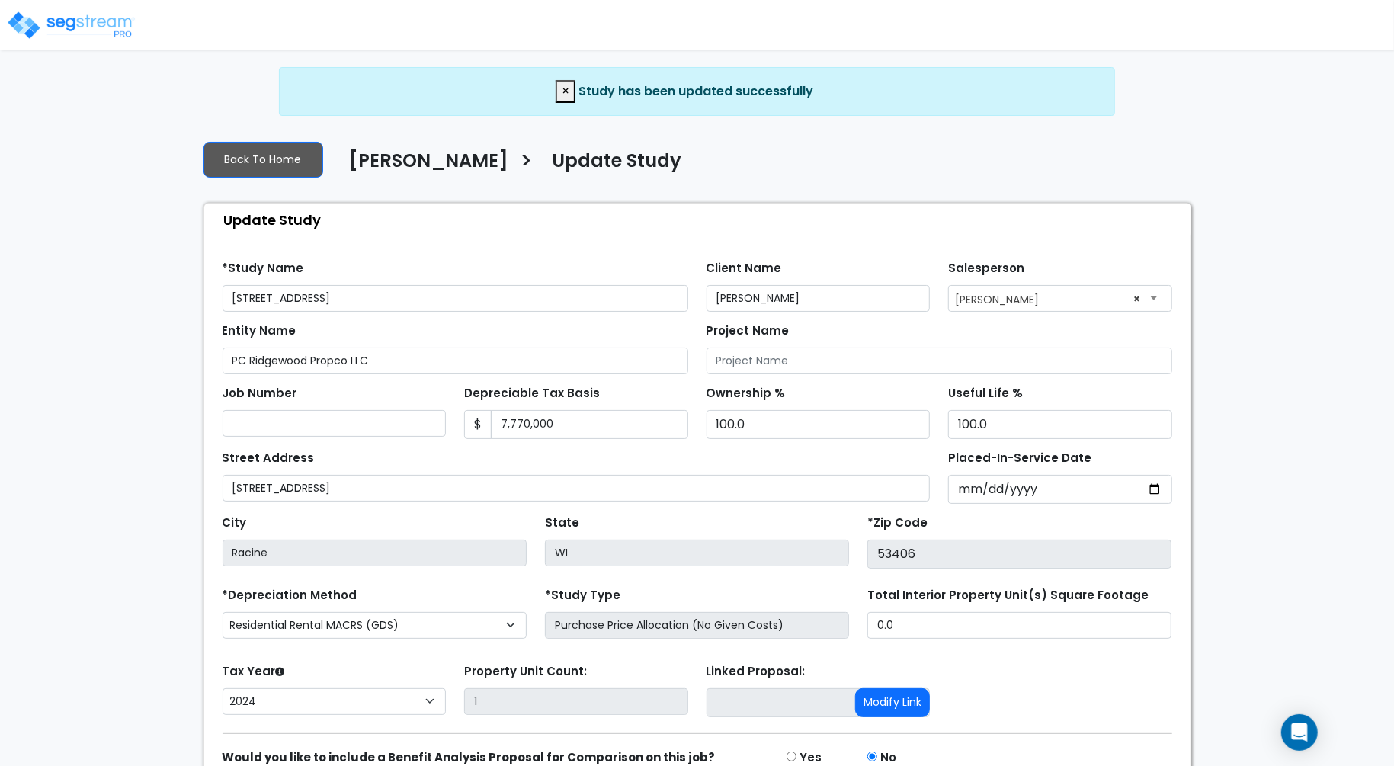
scroll to position [70, 0]
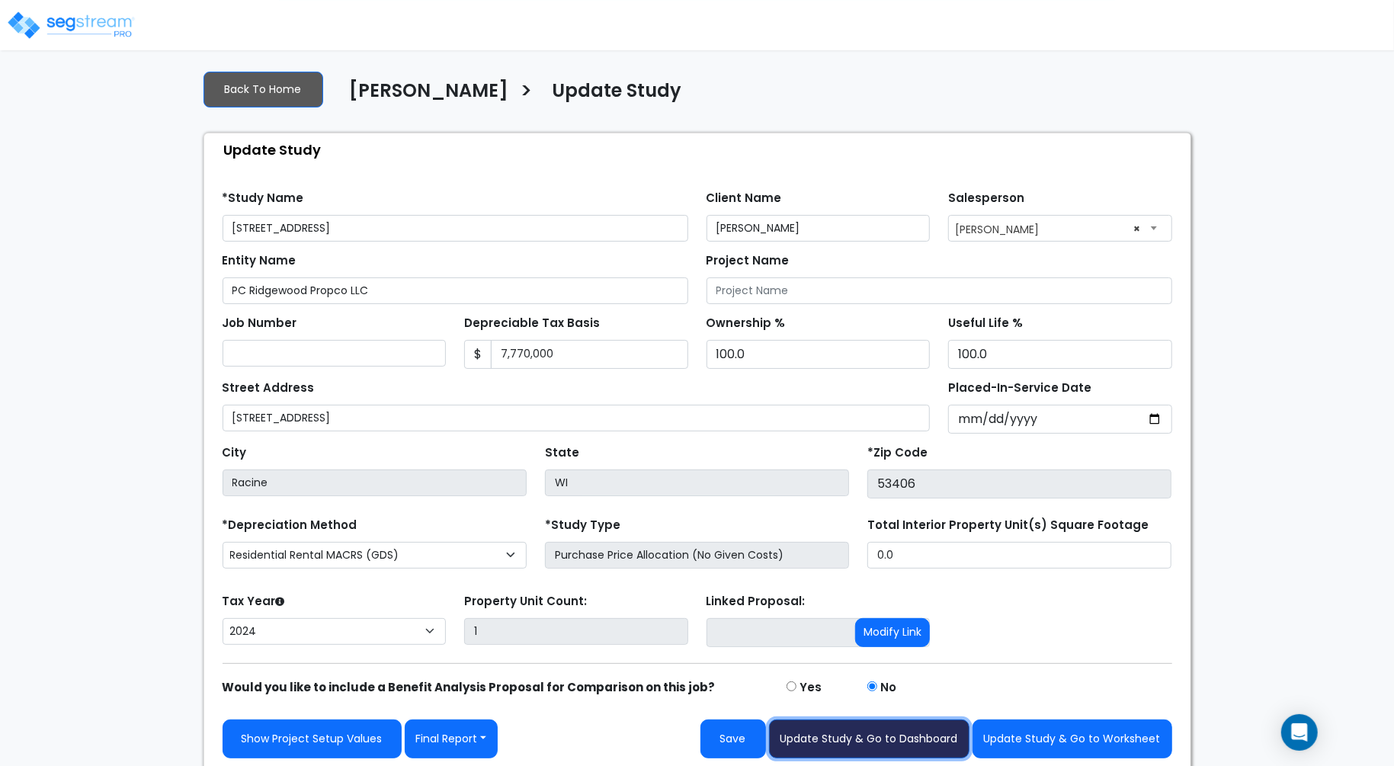
click at [917, 738] on button "Update Study & Go to Dashboard" at bounding box center [869, 738] width 200 height 39
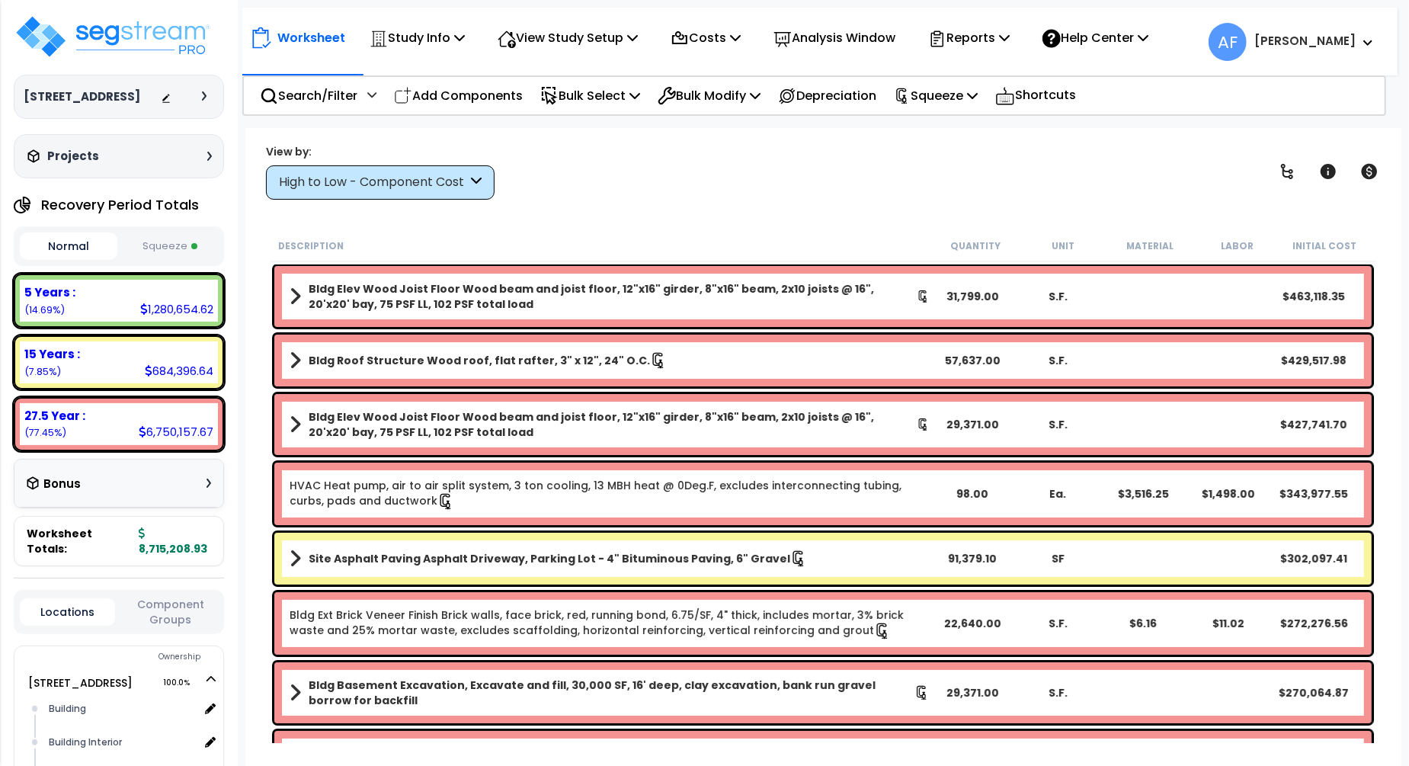
click at [685, 195] on div "View by: High to Low - Component Cost High to Low - Component Cost" at bounding box center [823, 171] width 1125 height 56
click at [950, 93] on p "Squeeze" at bounding box center [936, 95] width 84 height 21
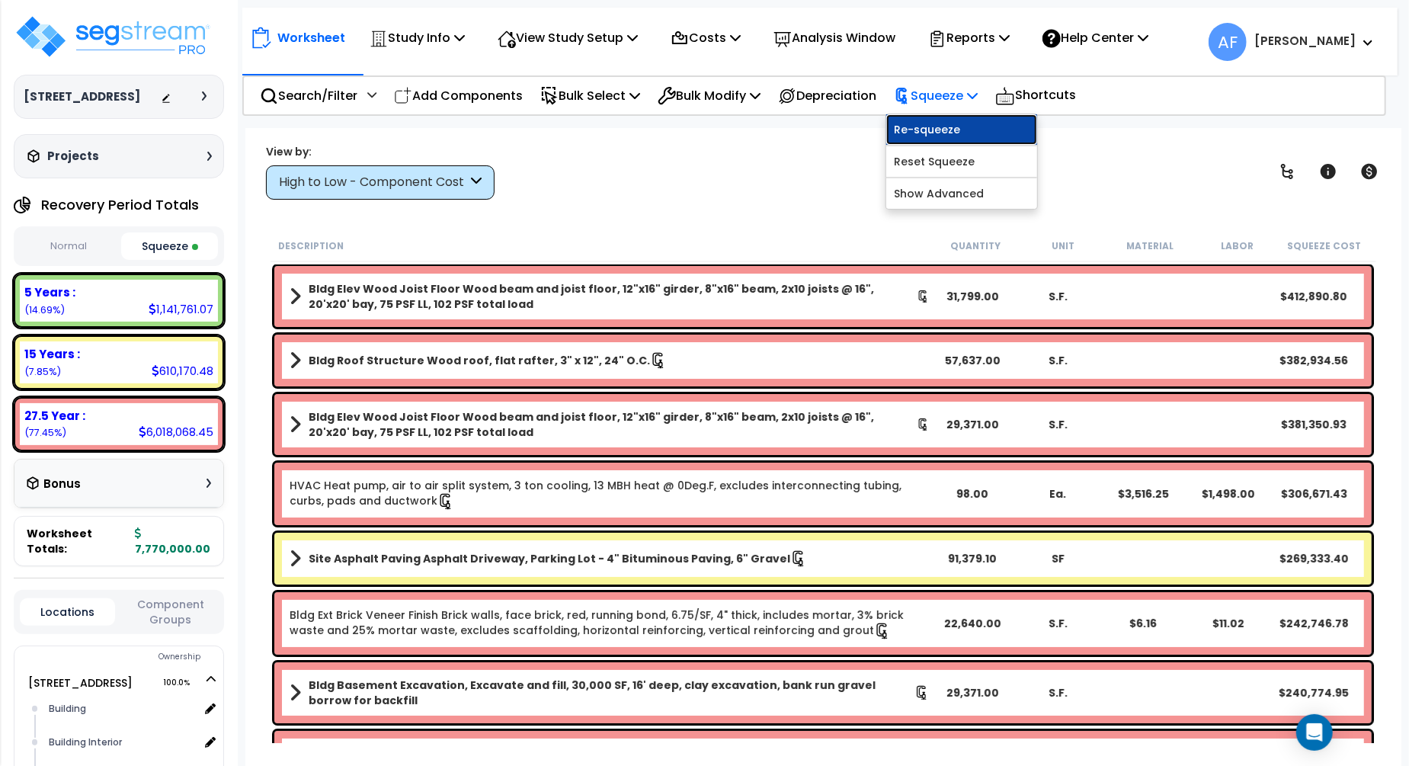
click at [939, 132] on link "Re-squeeze" at bounding box center [961, 129] width 151 height 30
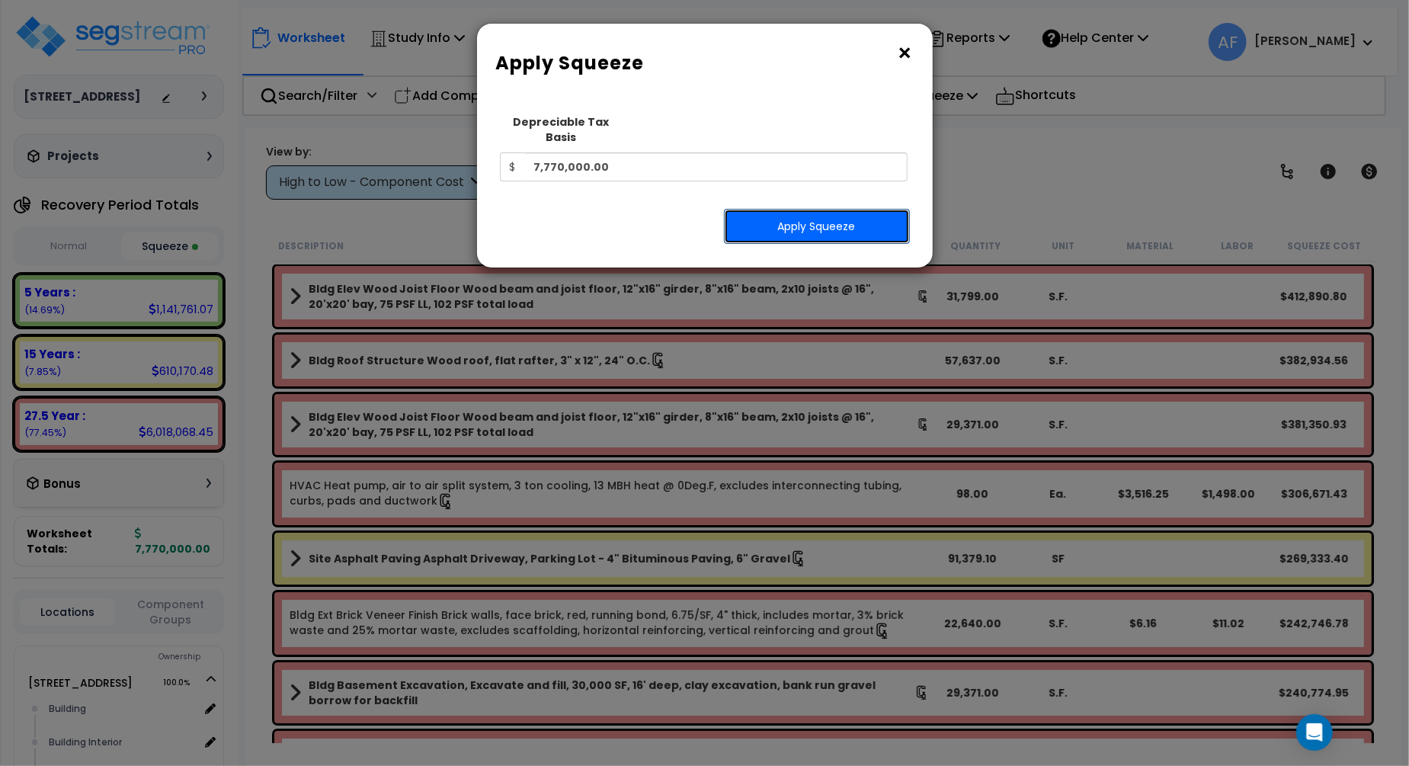
click at [786, 209] on button "Apply Squeeze" at bounding box center [817, 226] width 186 height 35
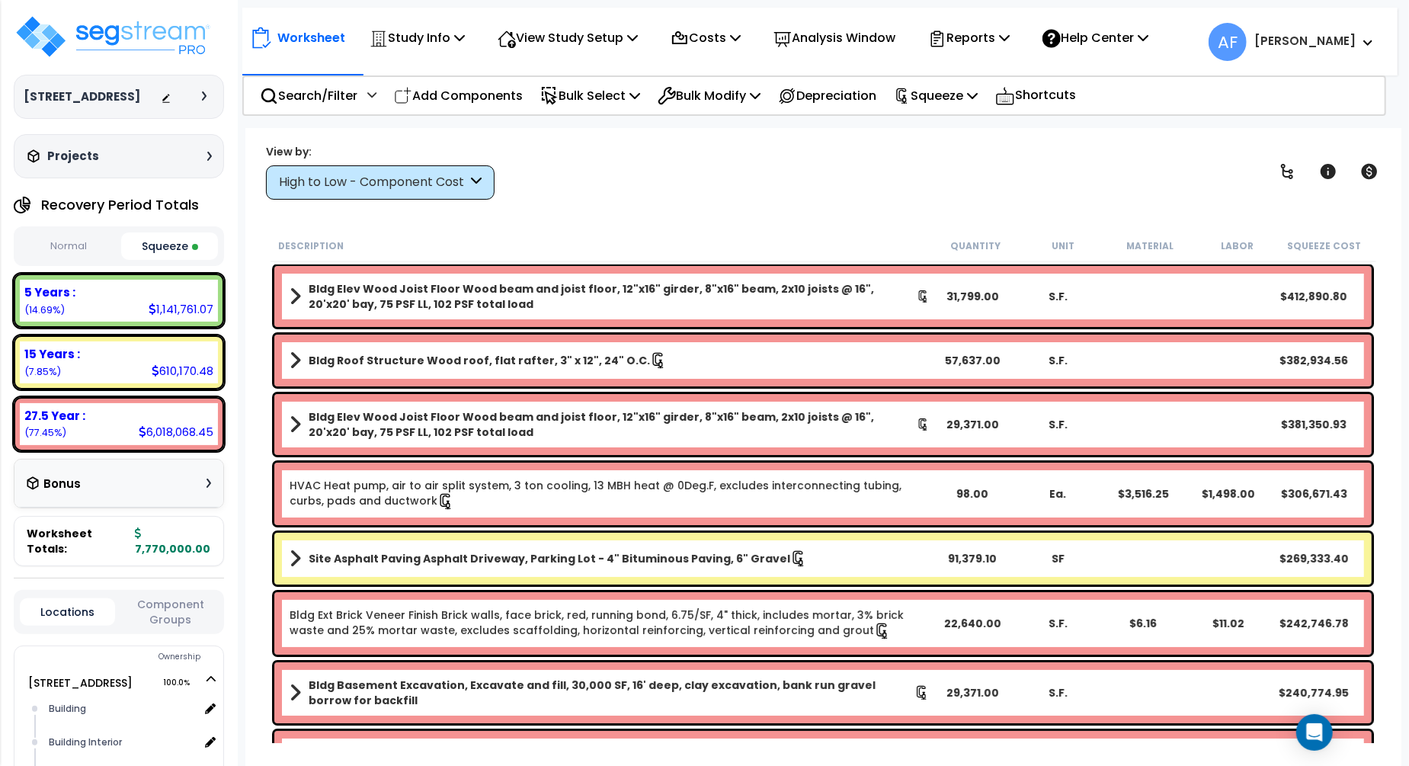
click at [635, 200] on div "Worksheet Study Info Study Setup Add Property Unit Template study Clone study AF" at bounding box center [822, 511] width 1155 height 766
click at [965, 98] on p "Squeeze" at bounding box center [936, 95] width 84 height 21
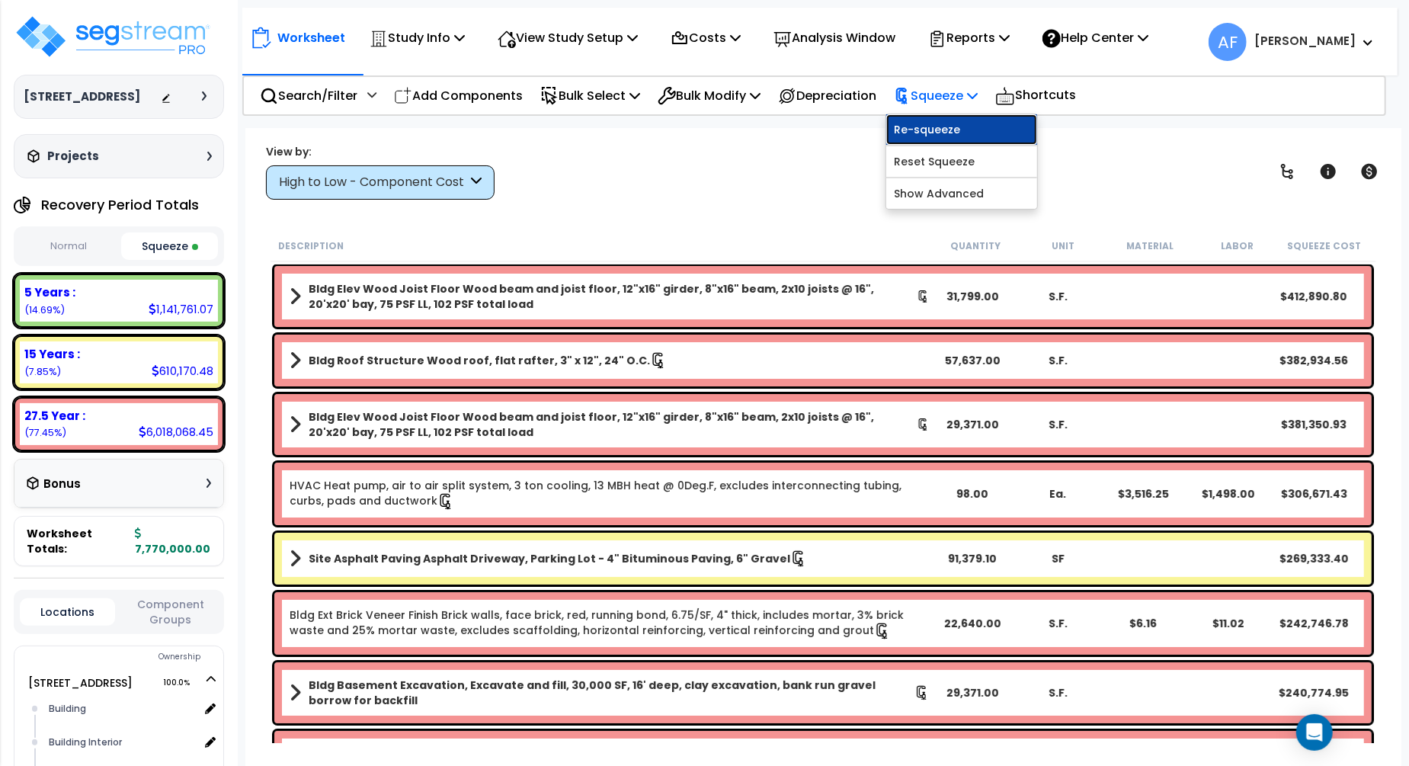
click at [953, 122] on link "Re-squeeze" at bounding box center [961, 129] width 151 height 30
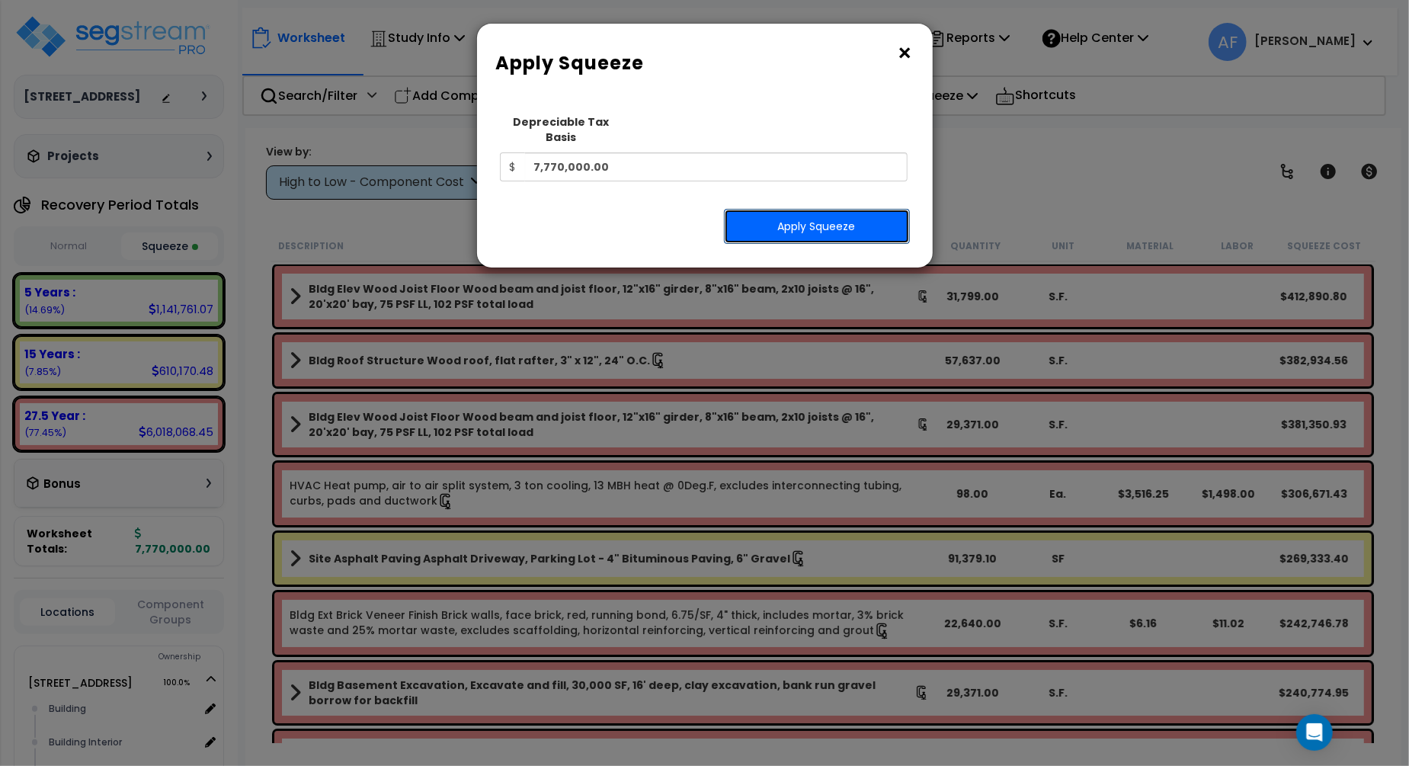
click at [827, 215] on button "Apply Squeeze" at bounding box center [817, 226] width 186 height 35
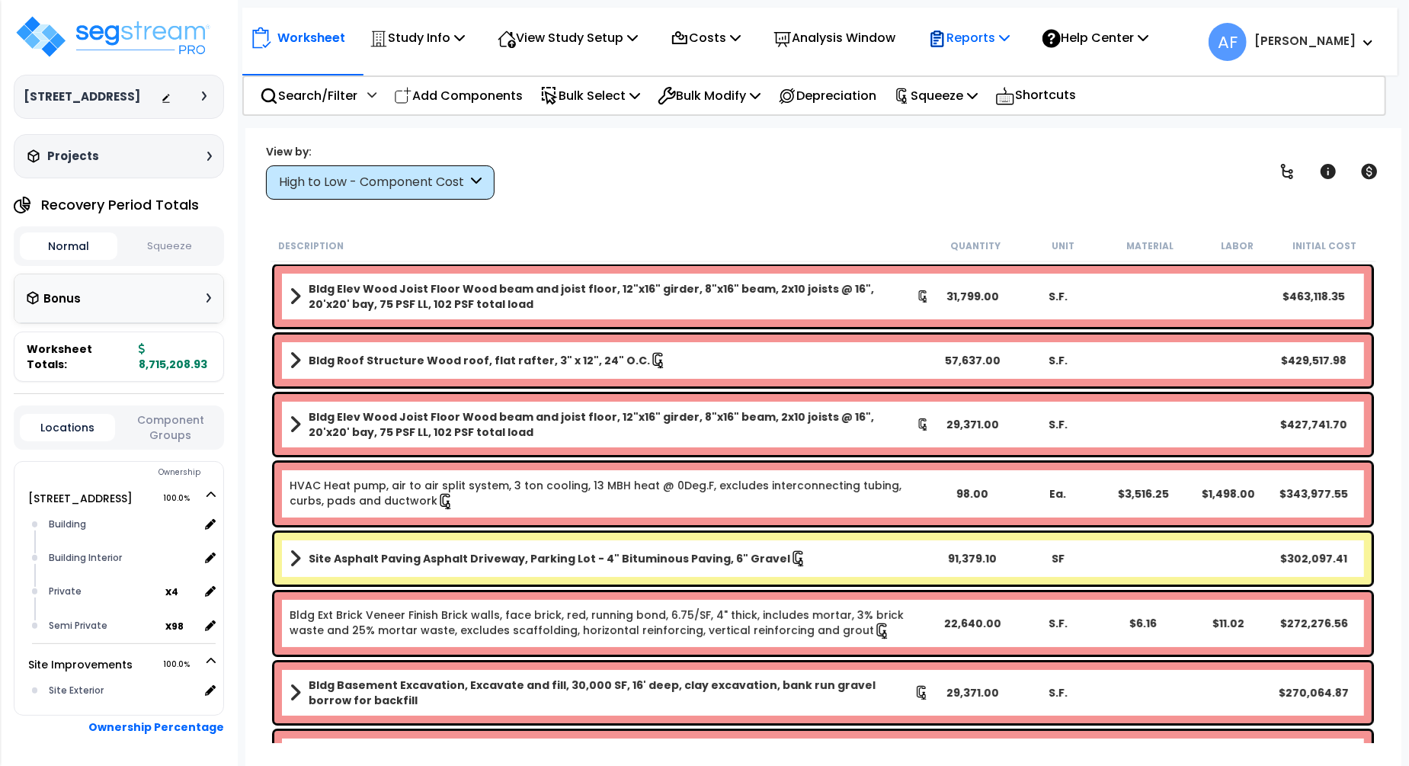
click at [1010, 40] on p "Reports" at bounding box center [969, 37] width 82 height 21
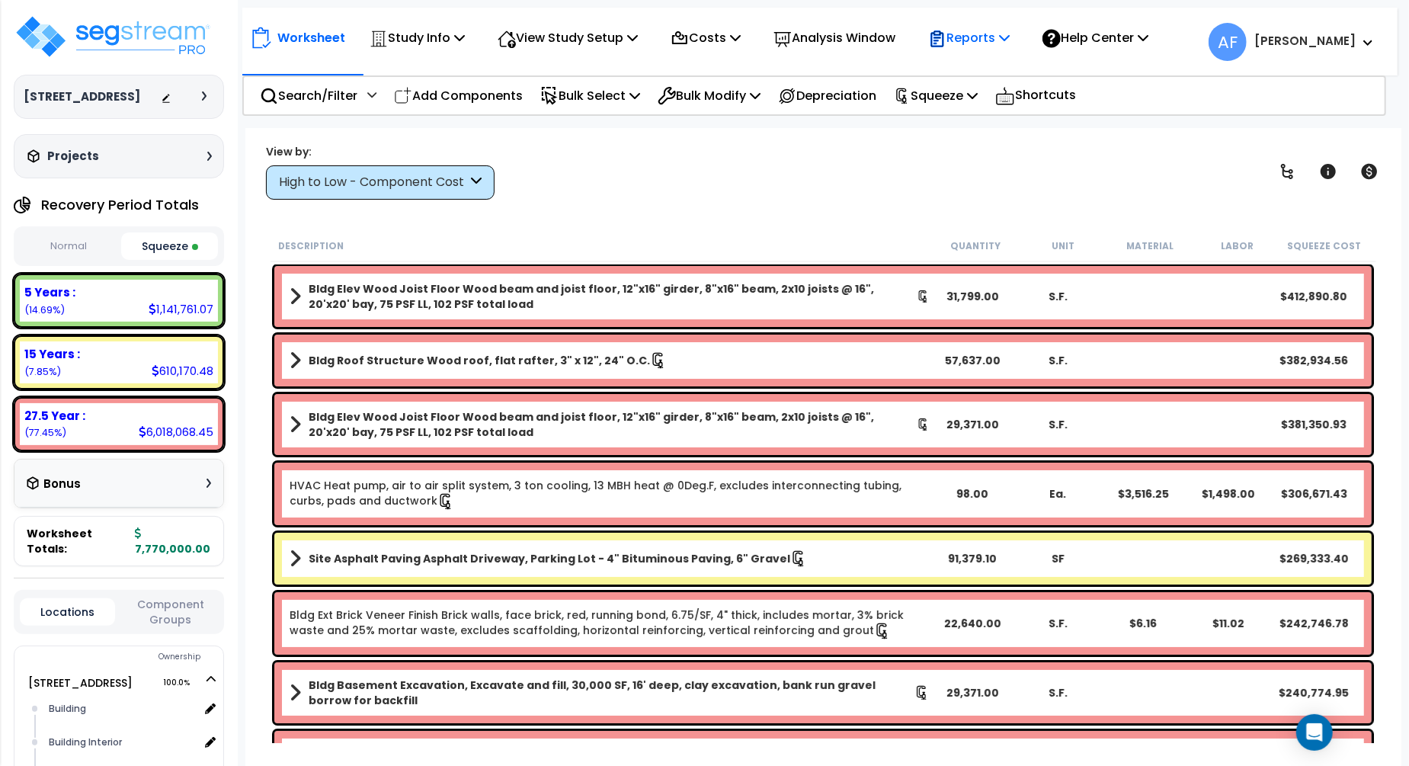
click at [1010, 44] on p "Reports" at bounding box center [969, 37] width 82 height 21
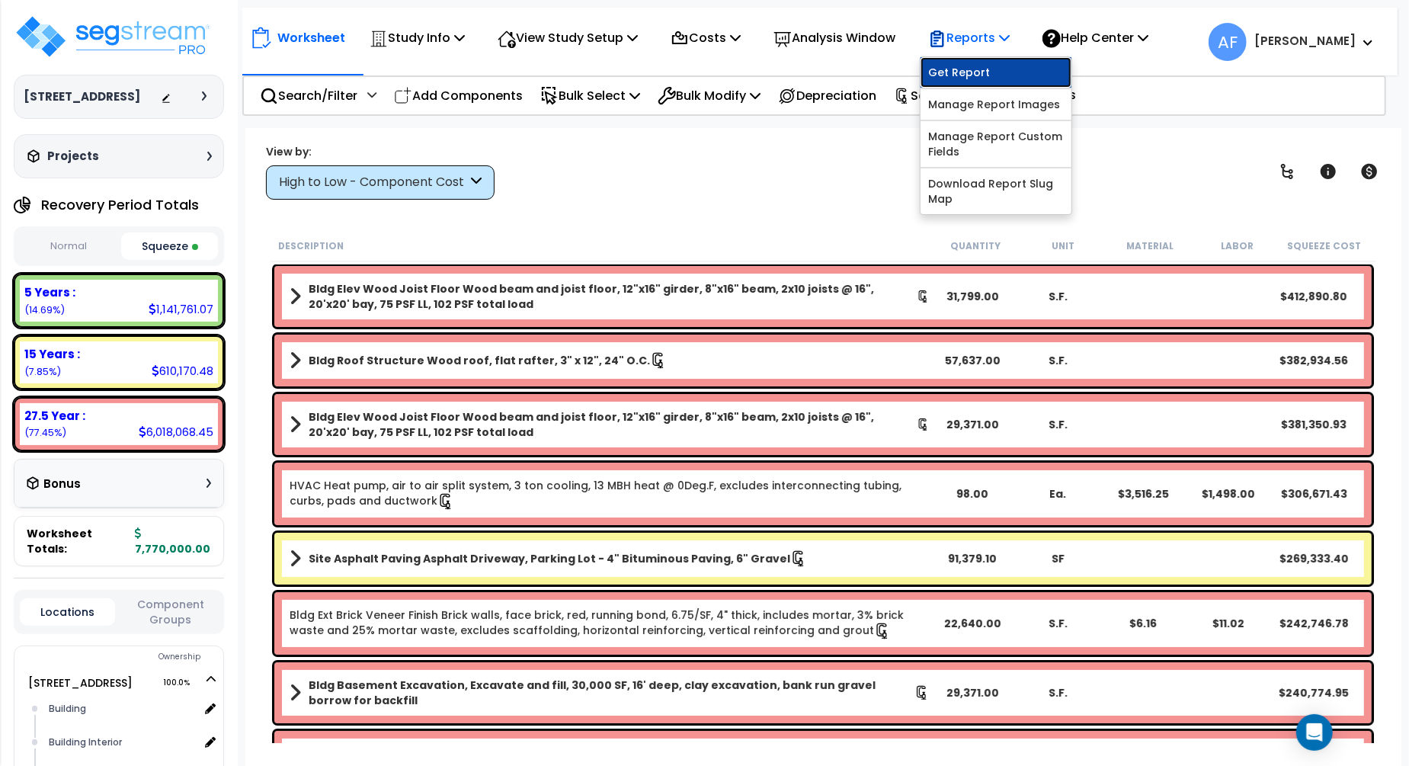
click at [973, 75] on link "Get Report" at bounding box center [995, 72] width 151 height 30
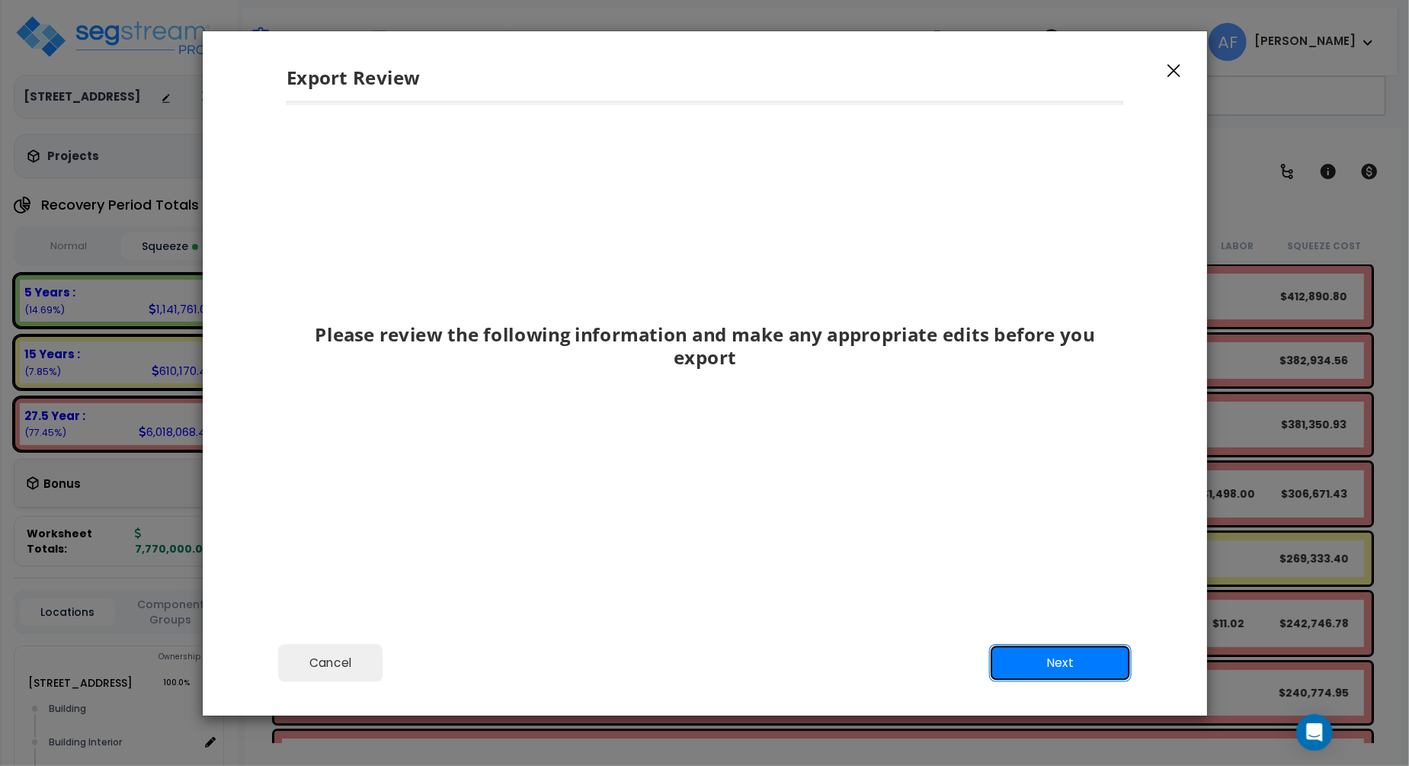
click at [1045, 659] on button "Next" at bounding box center [1059, 663] width 142 height 38
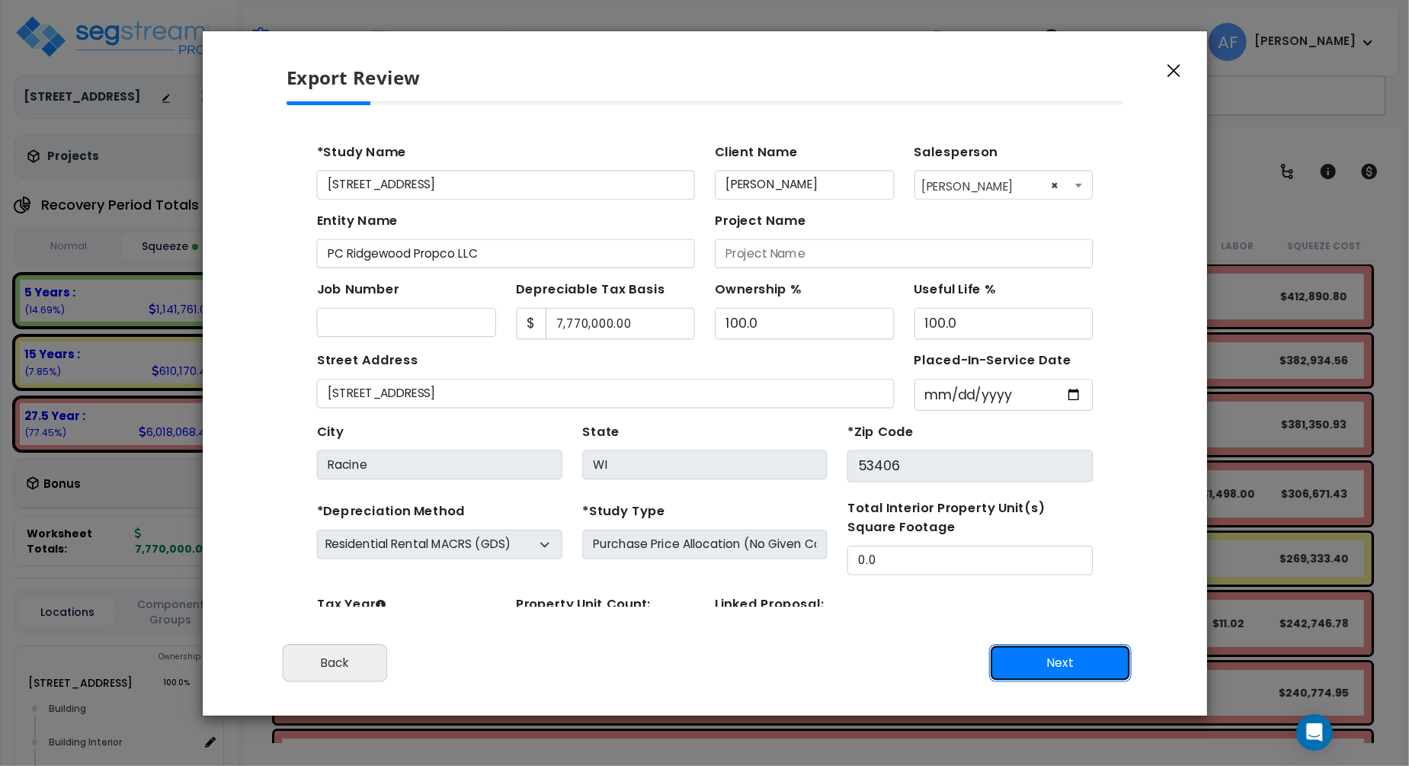
click at [1070, 663] on button "Next" at bounding box center [1059, 663] width 142 height 38
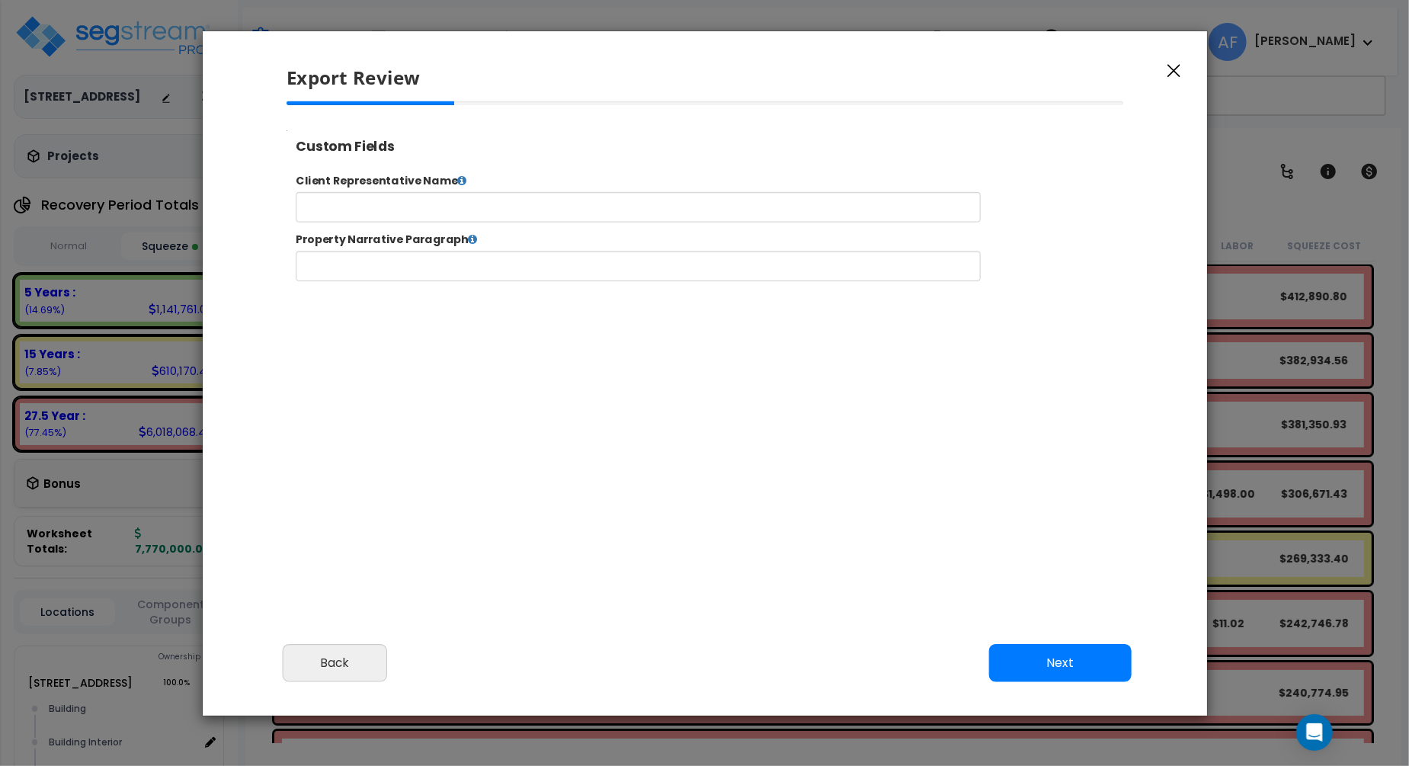
select select "2024"
click at [1086, 668] on button "Next" at bounding box center [1059, 663] width 142 height 38
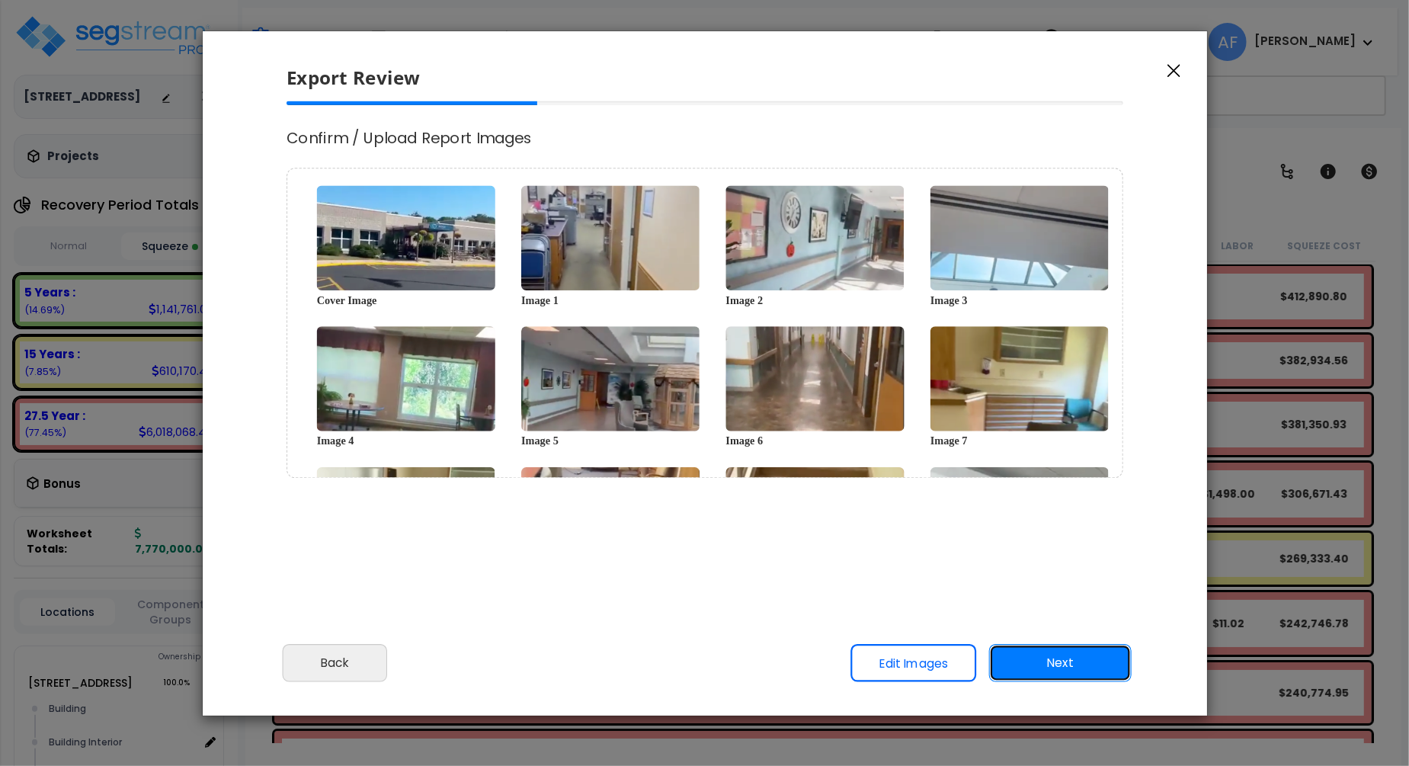
click at [1083, 663] on button "Next" at bounding box center [1059, 663] width 142 height 38
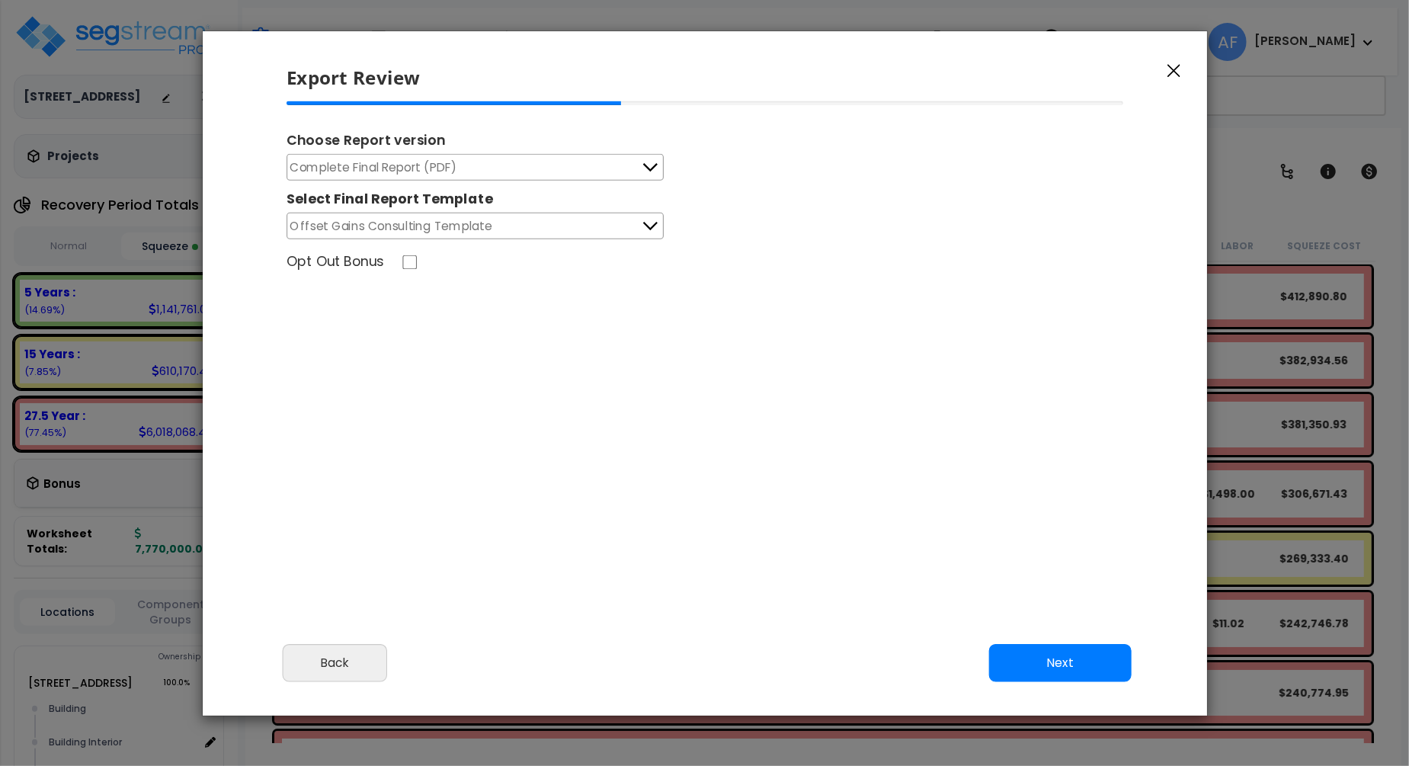
click at [587, 168] on button "Complete Final Report (PDF)" at bounding box center [474, 167] width 377 height 27
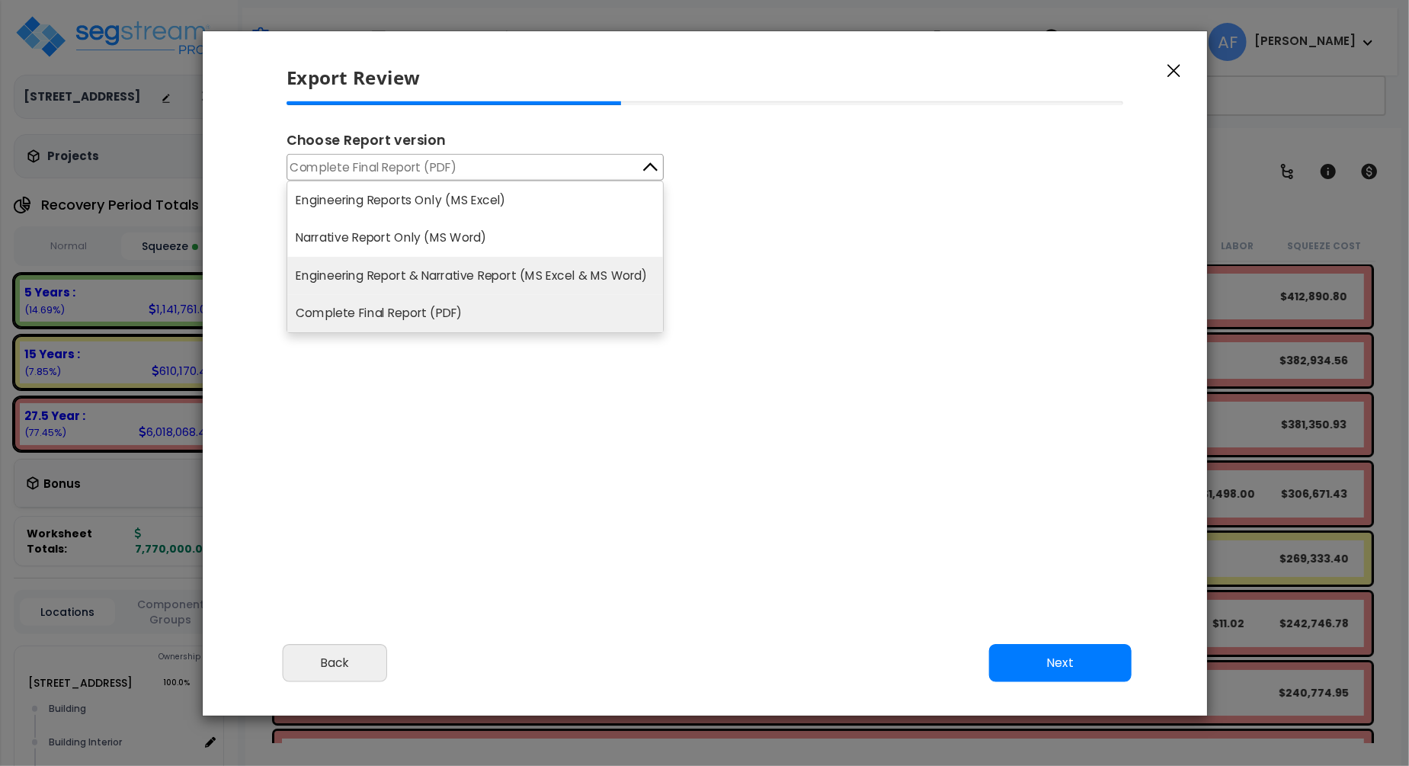
click at [568, 284] on li "Engineering Report & Narrative Report (MS Excel & MS Word)" at bounding box center [475, 276] width 376 height 38
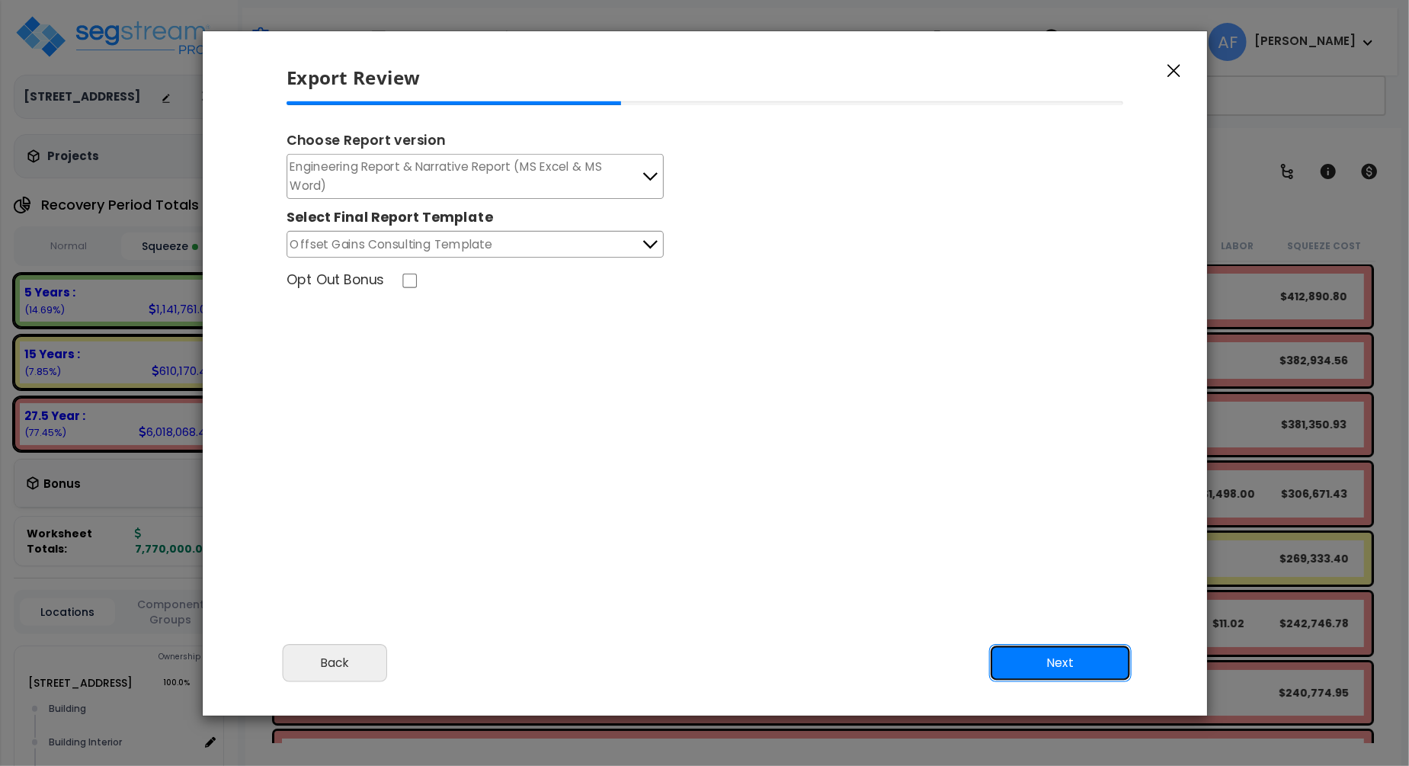
click at [1066, 666] on button "Next" at bounding box center [1059, 663] width 142 height 38
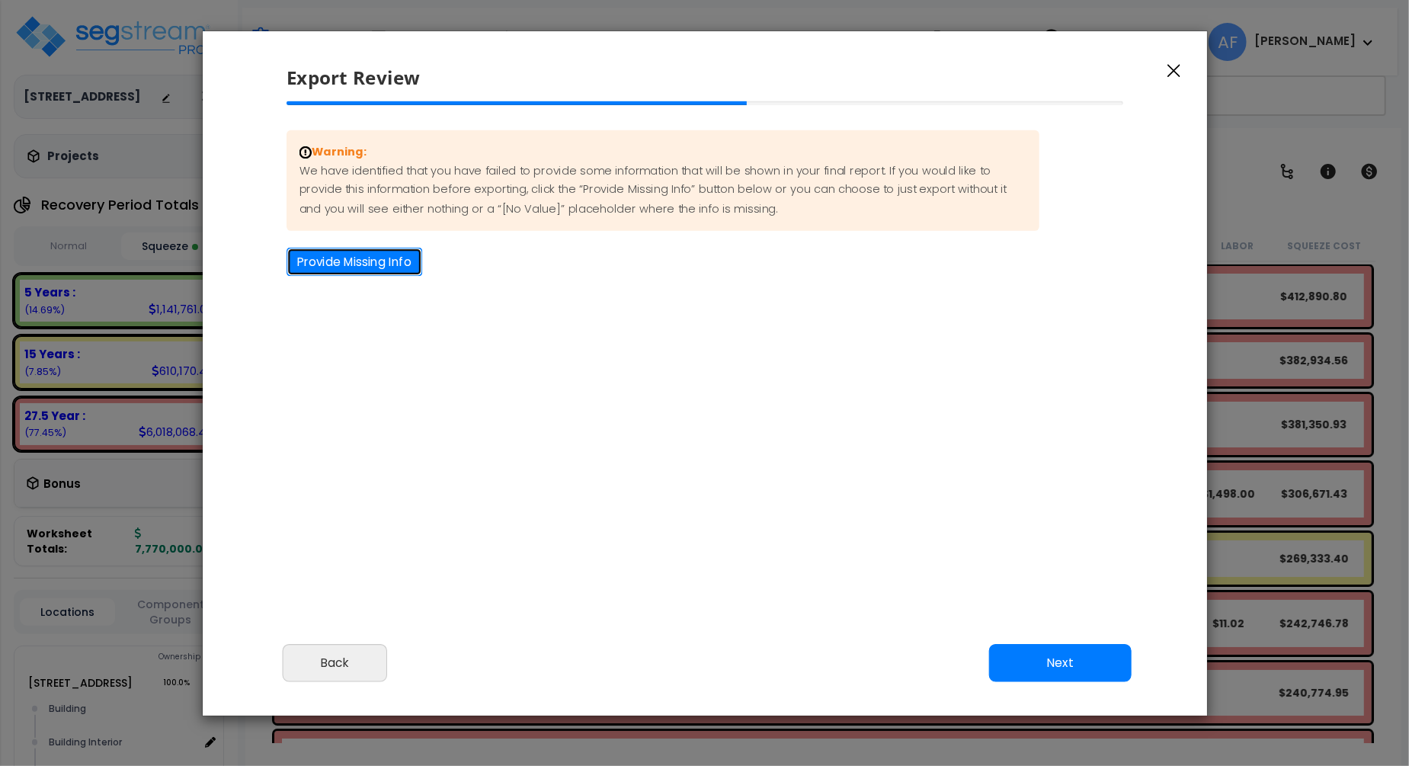
click at [407, 267] on button "Provide Missing Info" at bounding box center [354, 262] width 136 height 28
